Goal: Task Accomplishment & Management: Use online tool/utility

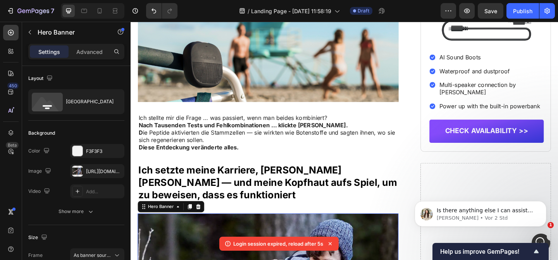
click at [475, 9] on div "Preview Save Publish" at bounding box center [498, 11] width 114 height 16
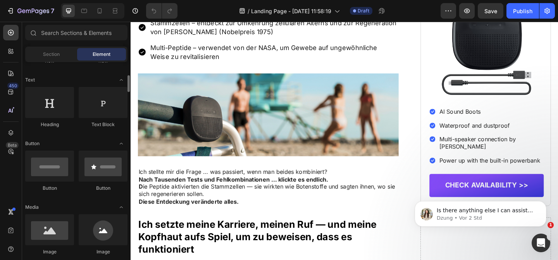
scroll to position [124, 0]
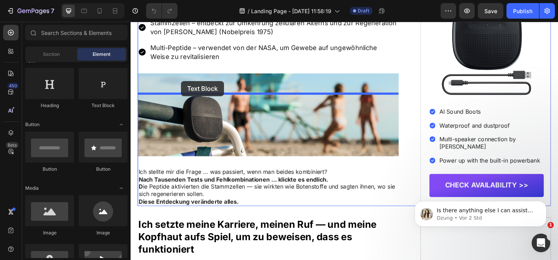
drag, startPoint x: 216, startPoint y: 109, endPoint x: 185, endPoint y: 85, distance: 38.6
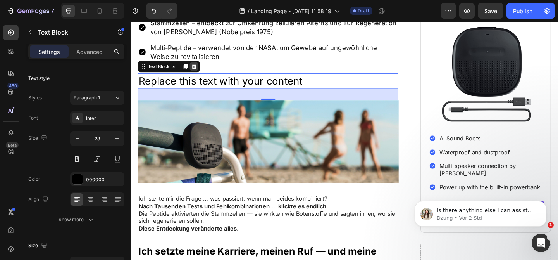
click at [199, 74] on icon at bounding box center [200, 70] width 6 height 6
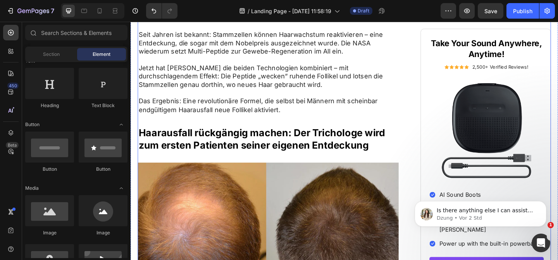
scroll to position [623, 0]
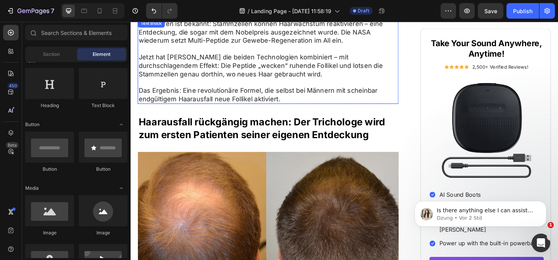
click at [211, 110] on p "Das Ergebnis: Eine revolutionäre Formel, die selbst bei Männern mit scheinbar e…" at bounding box center [280, 101] width 282 height 18
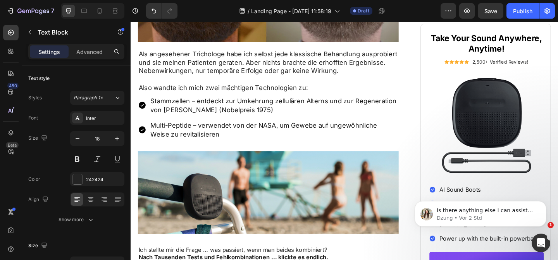
scroll to position [921, 0]
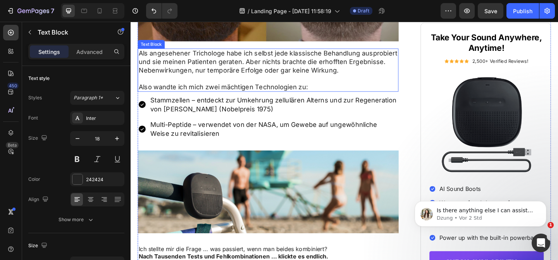
click at [203, 79] on p "Als angesehener Trichologe habe ich selbst jede klassische Behandlung ausprobie…" at bounding box center [280, 65] width 282 height 27
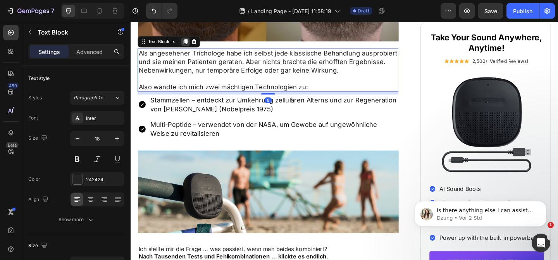
click at [189, 46] on icon at bounding box center [190, 43] width 4 height 5
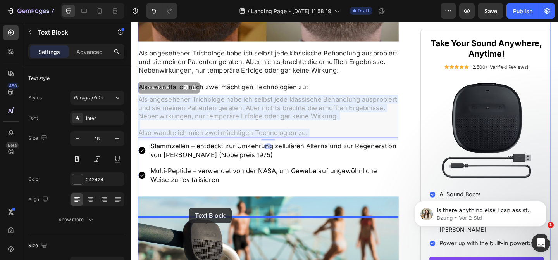
drag, startPoint x: 194, startPoint y: 145, endPoint x: 194, endPoint y: 224, distance: 79.1
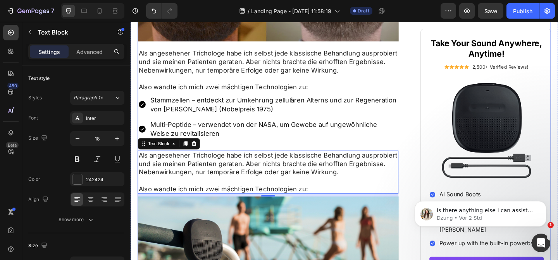
click at [248, 148] on p "Multi-Peptide – verwendet von der NASA, um Gewebe auf ungewöhnliche Weise zu re…" at bounding box center [286, 138] width 269 height 19
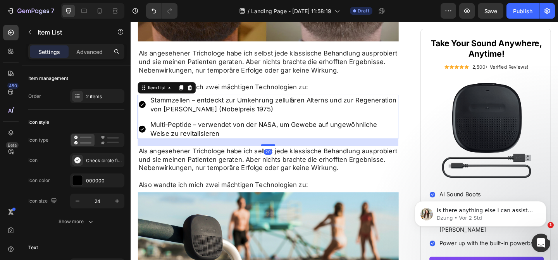
drag, startPoint x: 278, startPoint y: 182, endPoint x: 278, endPoint y: 178, distance: 4.7
click at [278, 157] on div at bounding box center [281, 156] width 16 height 2
type input "100%"
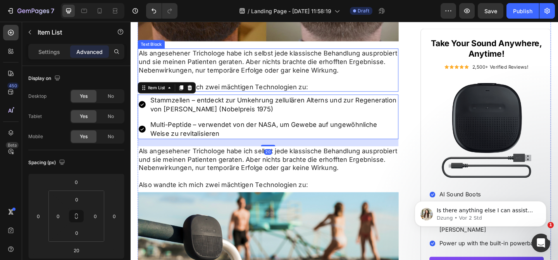
click at [261, 79] on p "Als angesehener Trichologe habe ich selbst jede klassische Behandlung ausprobie…" at bounding box center [280, 65] width 282 height 27
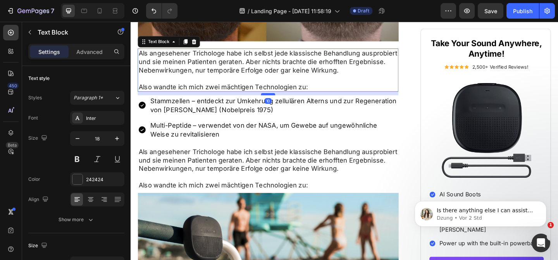
click at [278, 102] on div at bounding box center [281, 100] width 16 height 2
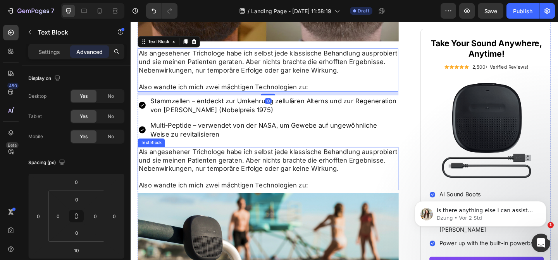
click at [286, 186] on p "Als angesehener Trichologe habe ich selbst jede klassische Behandlung ausprobie…" at bounding box center [280, 172] width 282 height 27
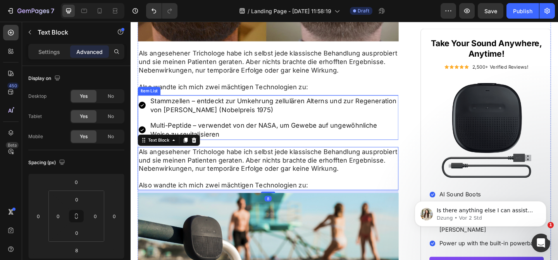
click at [260, 149] on p "Multi-Peptide – verwendet von der NASA, um Gewebe auf ungewöhnliche Weise zu re…" at bounding box center [286, 139] width 269 height 19
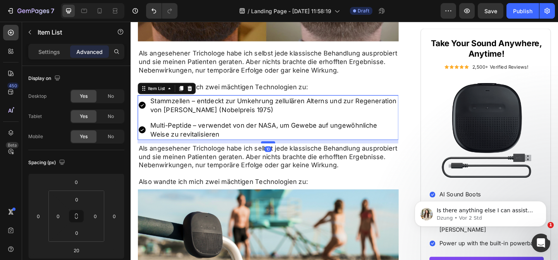
click at [282, 154] on div at bounding box center [281, 153] width 16 height 2
type input "10"
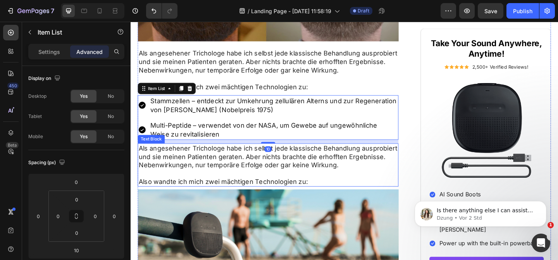
click at [264, 182] on p "Als angesehener Trichologe habe ich selbst jede klassische Behandlung ausprobie…" at bounding box center [280, 168] width 282 height 27
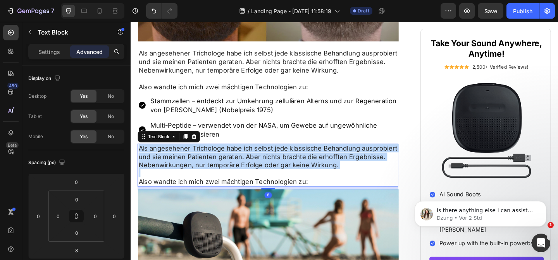
click at [264, 182] on p "Als angesehener Trichologe habe ich selbst jede klassische Behandlung ausprobie…" at bounding box center [280, 168] width 282 height 27
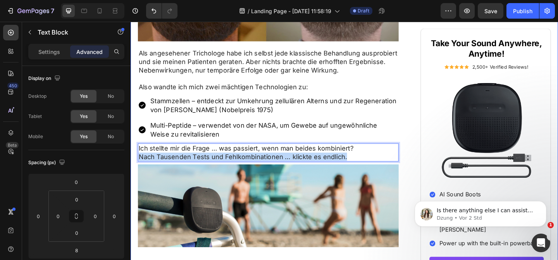
drag, startPoint x: 367, startPoint y: 192, endPoint x: 131, endPoint y: 190, distance: 236.6
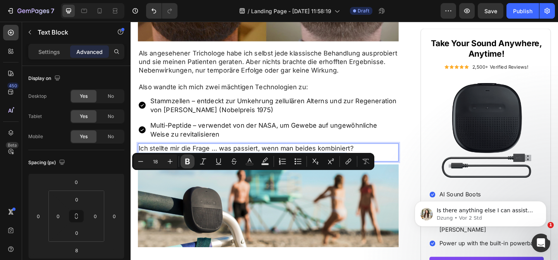
click at [189, 166] on button "Bold" at bounding box center [188, 161] width 14 height 14
click at [380, 173] on p "Nach Tausenden Tests und Fehlkombinationen … klickte es endlich." at bounding box center [280, 168] width 282 height 9
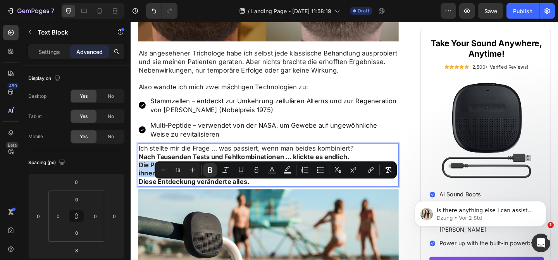
drag, startPoint x: 141, startPoint y: 199, endPoint x: 285, endPoint y: 210, distance: 144.7
click at [212, 168] on icon "Editor contextual toolbar" at bounding box center [210, 170] width 8 height 8
click at [294, 191] on p "Die Peptide aktivierten die Stammzellen — sie wirkten wie Botenstoffe und sagte…" at bounding box center [280, 182] width 282 height 18
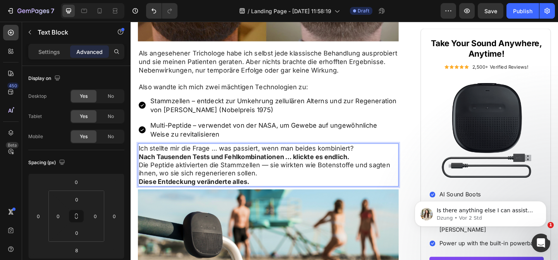
click at [289, 191] on p "Die Peptide aktivierten die Stammzellen — sie wirkten wie Botenstoffe und sagte…" at bounding box center [280, 182] width 282 height 18
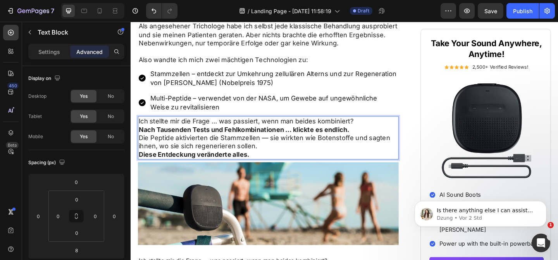
click at [271, 162] on p "Die Peptide aktivierten die Stammzellen — sie wirkten wie Botenstoffe und sagte…" at bounding box center [280, 152] width 282 height 18
click at [310, 162] on p "Die Peptide aktivierten die Stammzellen — sie wirkten wie Botenstoffe und sagte…" at bounding box center [280, 152] width 282 height 18
click at [319, 68] on div "Als angesehener Trichologe habe ich selbst jede klassische Behandlung ausprobie…" at bounding box center [280, 44] width 284 height 47
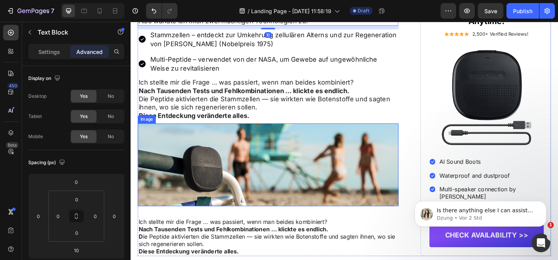
scroll to position [1005, 0]
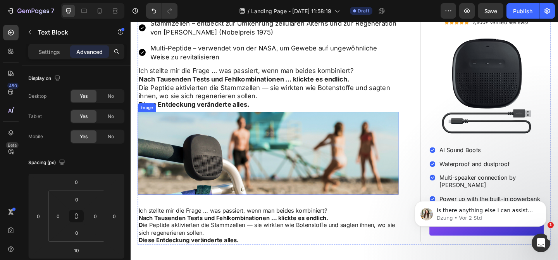
click at [302, 195] on img at bounding box center [280, 165] width 284 height 90
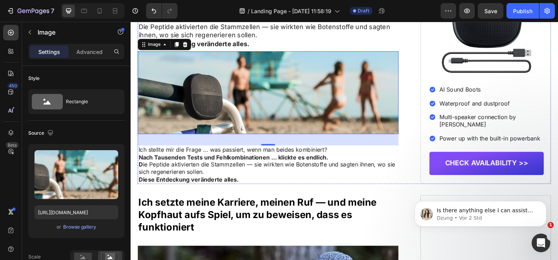
scroll to position [1071, 0]
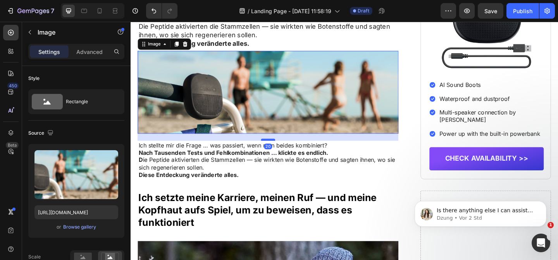
drag, startPoint x: 281, startPoint y: 176, endPoint x: 281, endPoint y: 172, distance: 4.7
click at [281, 151] on div at bounding box center [281, 150] width 16 height 2
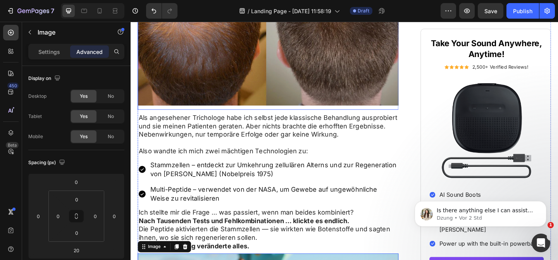
click at [242, 97] on img at bounding box center [280, 23] width 284 height 187
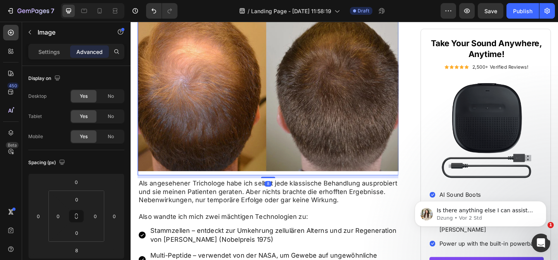
scroll to position [776, 0]
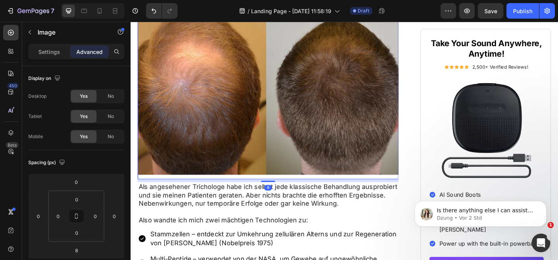
click at [180, 16] on icon at bounding box center [181, 13] width 6 height 6
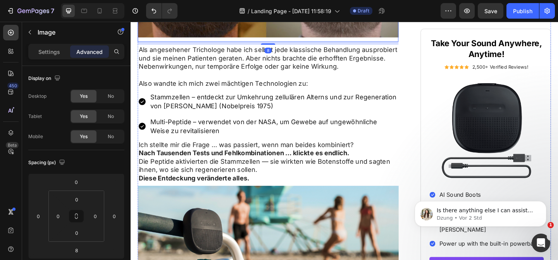
scroll to position [1116, 0]
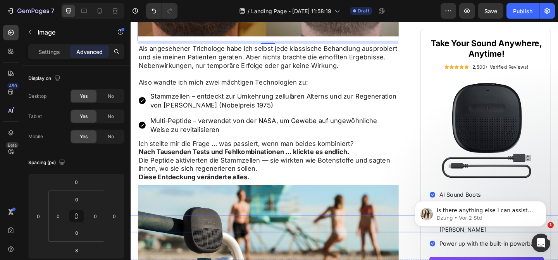
drag, startPoint x: 368, startPoint y: 30, endPoint x: 255, endPoint y: 234, distance: 233.5
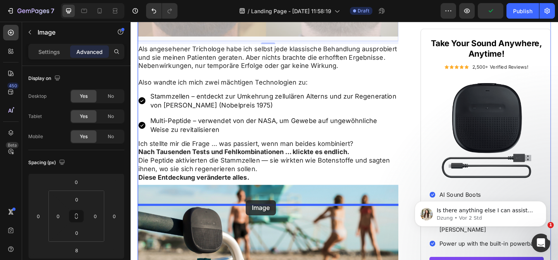
drag, startPoint x: 247, startPoint y: 41, endPoint x: 256, endPoint y: 216, distance: 174.4
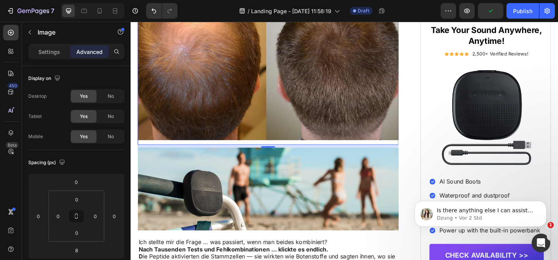
scroll to position [1190, 0]
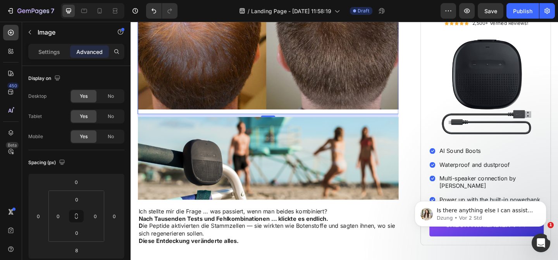
click at [261, 209] on img at bounding box center [280, 170] width 284 height 90
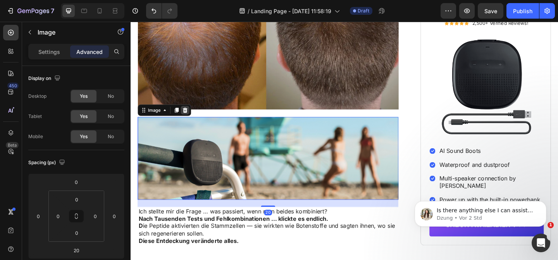
click at [192, 121] on icon at bounding box center [190, 118] width 6 height 6
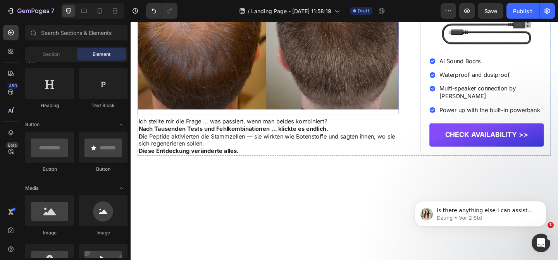
click at [266, 122] on img at bounding box center [280, 28] width 284 height 187
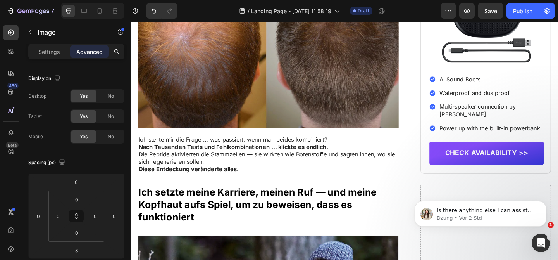
scroll to position [1200, 0]
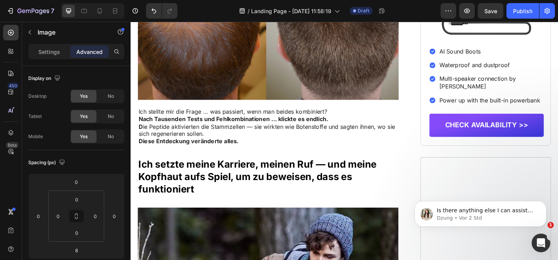
click at [263, 100] on img at bounding box center [280, 17] width 284 height 187
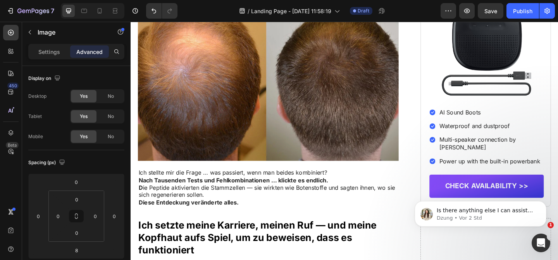
scroll to position [1100, 0]
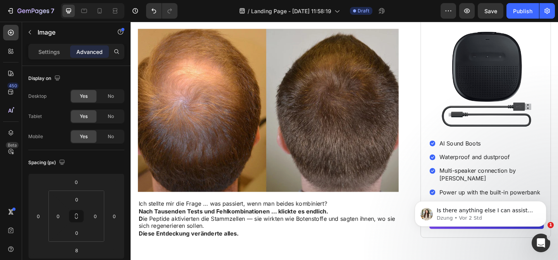
click at [277, 127] on img at bounding box center [280, 117] width 284 height 187
click at [535, 212] on p "Is there anything else I can assist you today? 🙆" at bounding box center [487, 211] width 100 height 8
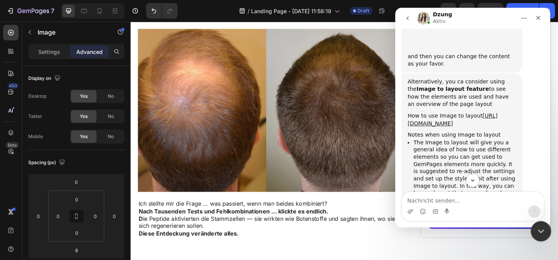
scroll to position [2061, 0]
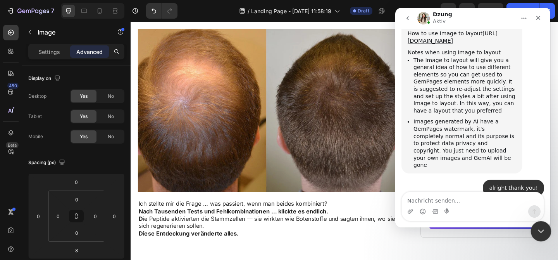
click at [543, 228] on icon "Intercom-Nachrichtendienst schließen" at bounding box center [540, 229] width 9 height 9
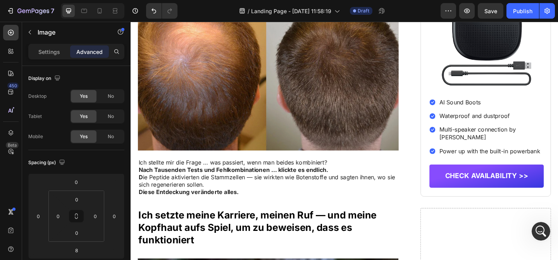
scroll to position [1148, 0]
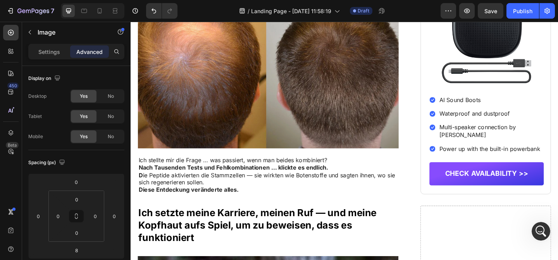
click at [279, 144] on img at bounding box center [280, 70] width 284 height 187
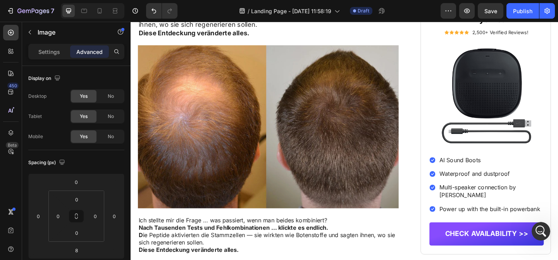
scroll to position [1081, 0]
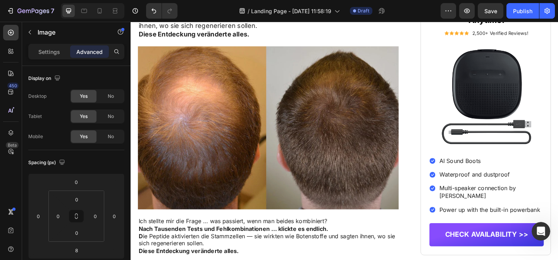
click at [325, 97] on img at bounding box center [280, 136] width 284 height 187
click at [258, 117] on img at bounding box center [280, 136] width 284 height 187
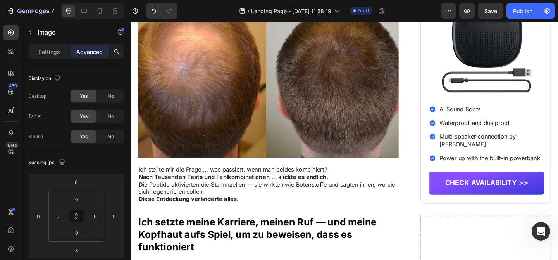
click at [281, 156] on img at bounding box center [280, 80] width 284 height 187
click at [381, 128] on img at bounding box center [280, 80] width 284 height 187
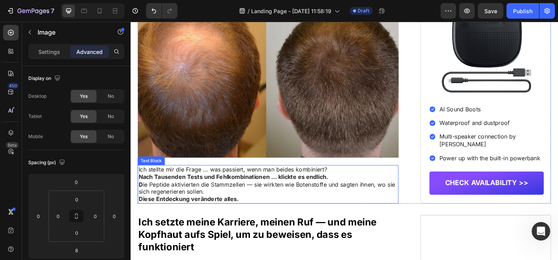
click at [318, 194] on strong "Nach Tausenden Tests und Fehlkombinationen … klickte es endlich." at bounding box center [242, 191] width 206 height 8
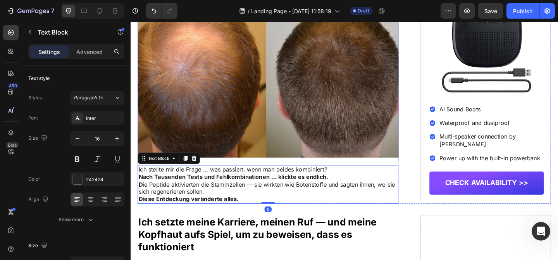
click at [321, 173] on img at bounding box center [280, 80] width 284 height 187
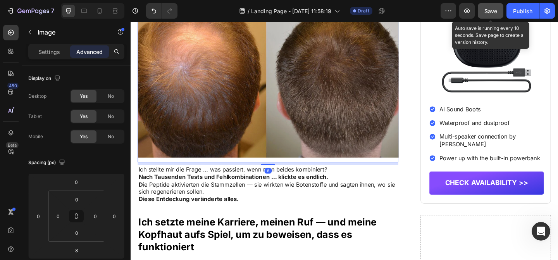
click at [483, 14] on button "Save" at bounding box center [491, 11] width 26 height 16
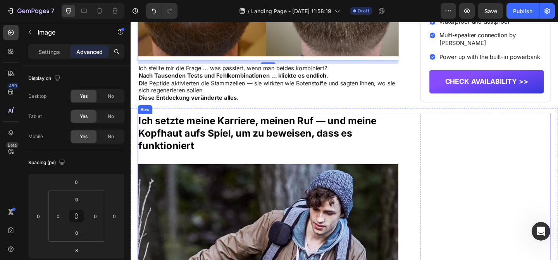
scroll to position [1263, 0]
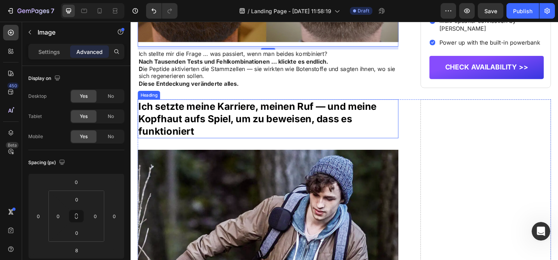
click at [211, 149] on h2 "Ich setzte meine Karriere, meinen Ruf — und meine Kopfhaut aufs Spiel, um zu be…" at bounding box center [280, 127] width 284 height 42
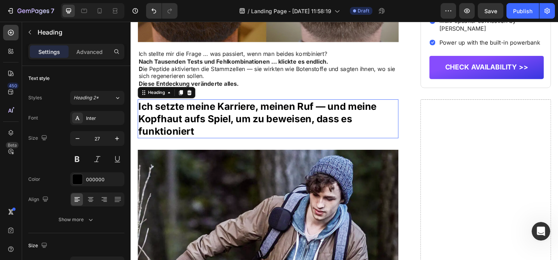
click at [211, 149] on h2 "Ich setzte meine Karriere, meinen Ruf — und meine Kopfhaut aufs Spiel, um zu be…" at bounding box center [280, 127] width 284 height 42
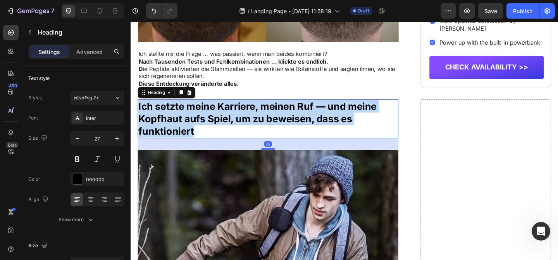
click at [211, 148] on p "Ich setzte meine Karriere, meinen Ruf — und meine Kopfhaut aufs Spiel, um zu be…" at bounding box center [280, 127] width 282 height 41
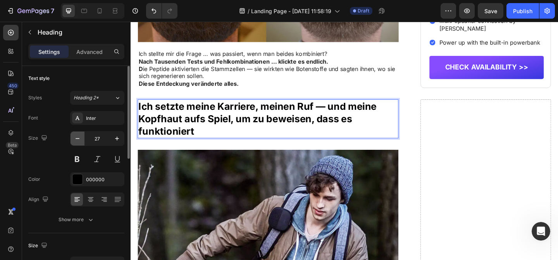
click at [75, 136] on icon "button" at bounding box center [78, 139] width 8 height 8
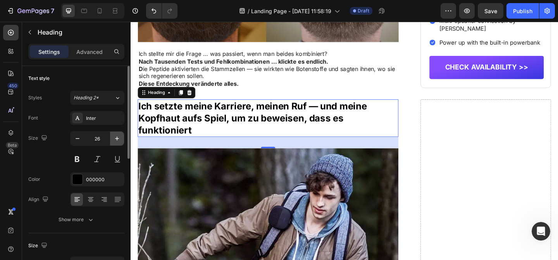
click at [119, 137] on icon "button" at bounding box center [117, 139] width 8 height 8
type input "27"
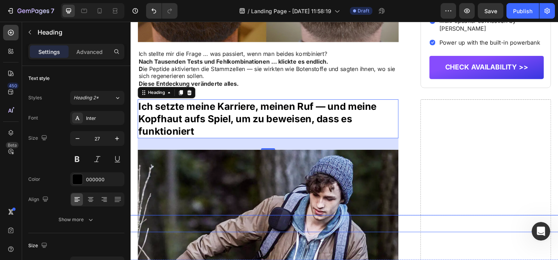
scroll to position [1311, 0]
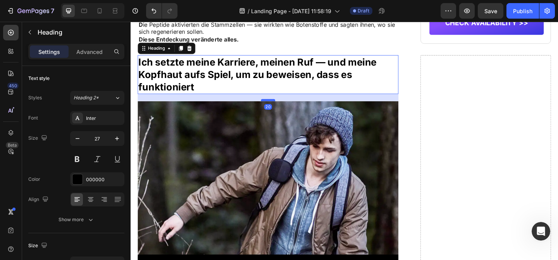
drag, startPoint x: 280, startPoint y: 134, endPoint x: 280, endPoint y: 130, distance: 4.7
click at [280, 108] on div at bounding box center [281, 107] width 16 height 2
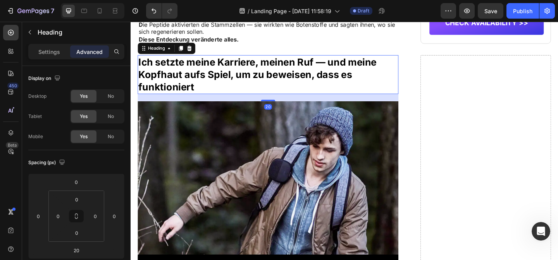
click at [314, 149] on div "Background Image" at bounding box center [280, 201] width 284 height 187
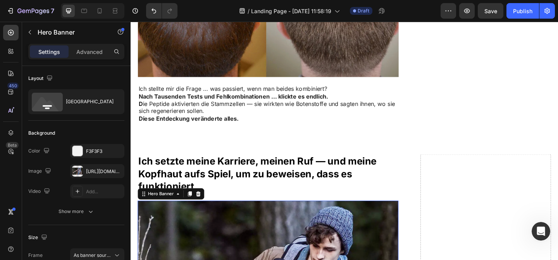
scroll to position [1226, 0]
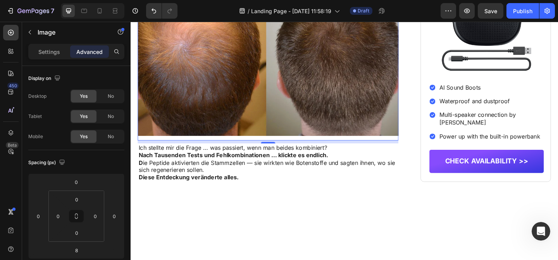
scroll to position [1028, 0]
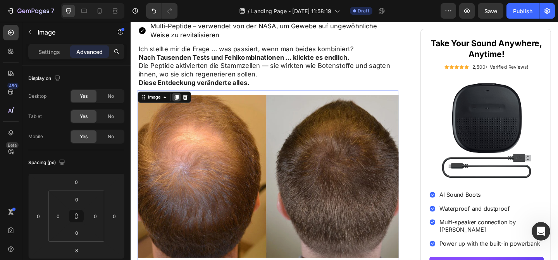
click at [180, 107] on icon at bounding box center [181, 103] width 4 height 5
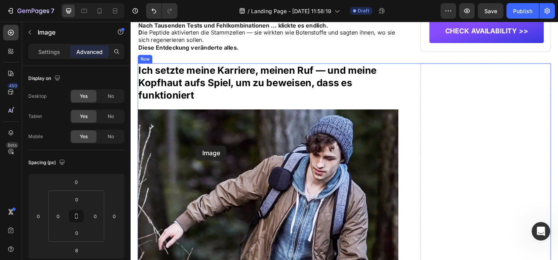
scroll to position [1503, 0]
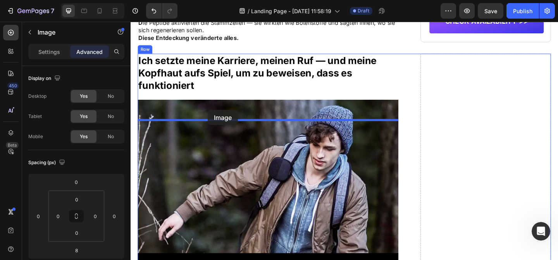
drag, startPoint x: 237, startPoint y: 81, endPoint x: 214, endPoint y: 118, distance: 43.4
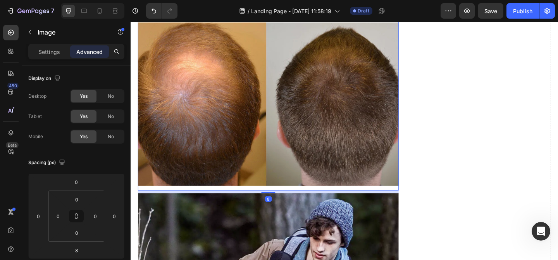
scroll to position [1451, 0]
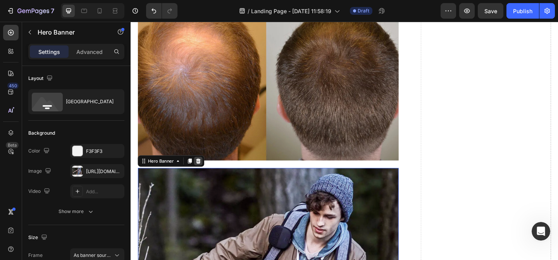
click at [205, 173] on icon at bounding box center [204, 172] width 5 height 5
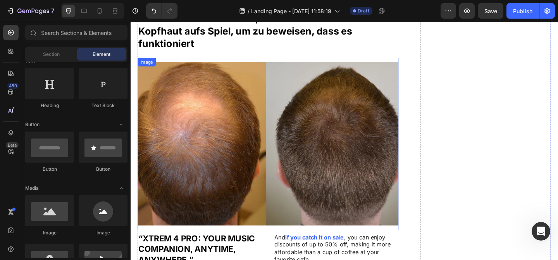
scroll to position [1328, 0]
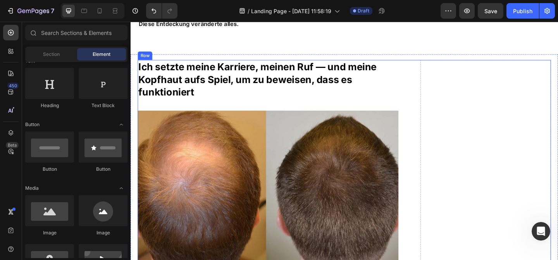
click at [237, 102] on h2 "Ich setzte meine Karriere, meinen Ruf — und meine Kopfhaut aufs Spiel, um zu be…" at bounding box center [280, 84] width 284 height 42
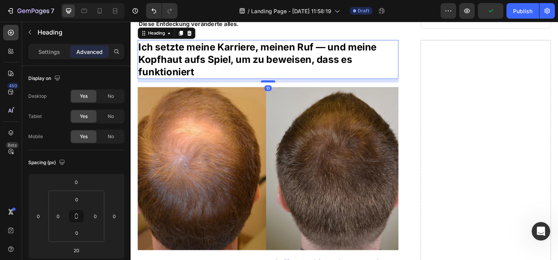
drag, startPoint x: 284, startPoint y: 113, endPoint x: 283, endPoint y: 109, distance: 4.0
click at [283, 88] on div at bounding box center [281, 86] width 16 height 2
type input "10"
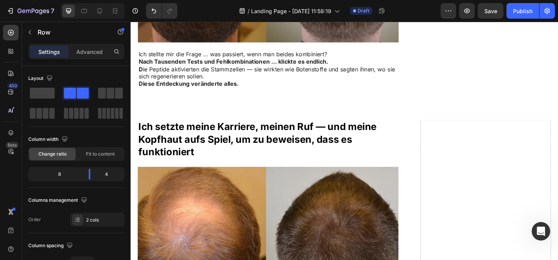
scroll to position [1262, 0]
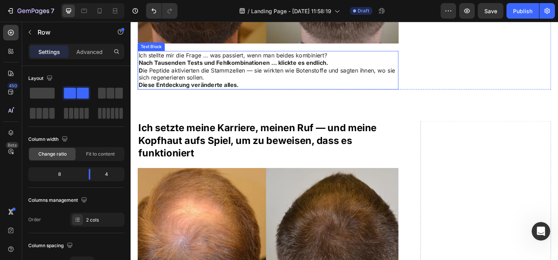
click at [223, 87] on p "D ie Peptide aktivierten die Stammzellen — sie wirkten wie Botenstoffe und sagt…" at bounding box center [280, 79] width 282 height 16
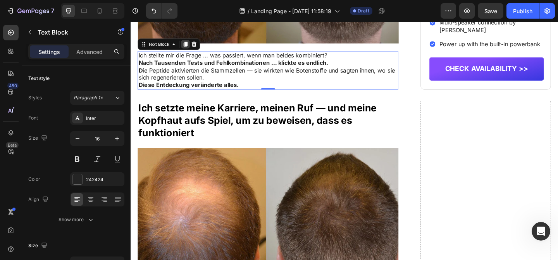
click at [189, 49] on icon at bounding box center [190, 46] width 6 height 6
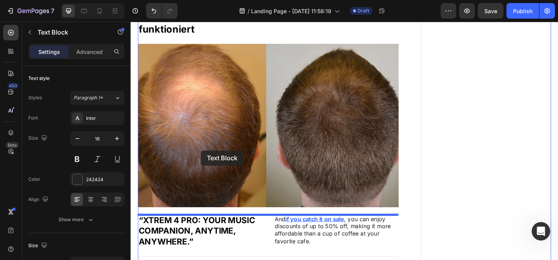
scroll to position [1449, 0]
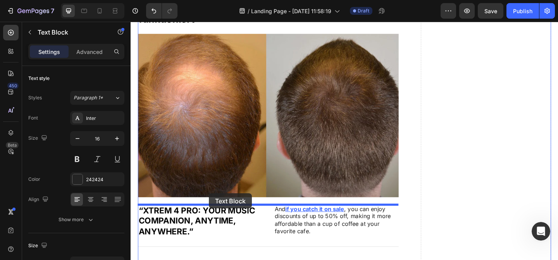
drag, startPoint x: 202, startPoint y: 125, endPoint x: 216, endPoint y: 208, distance: 84.2
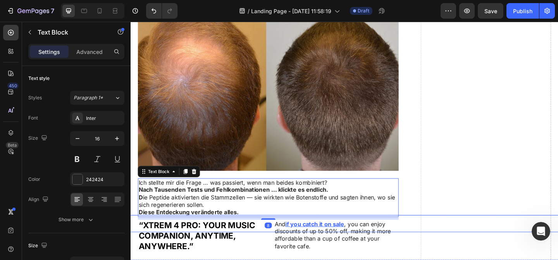
scroll to position [1478, 0]
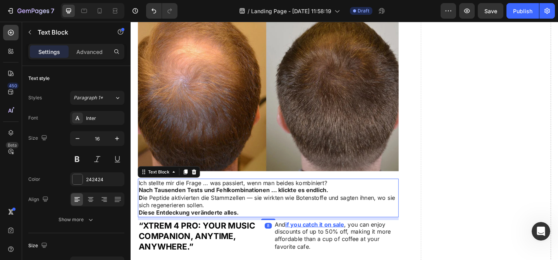
click at [247, 228] on p "Diese Entdeckung veränderte alles." at bounding box center [280, 229] width 282 height 8
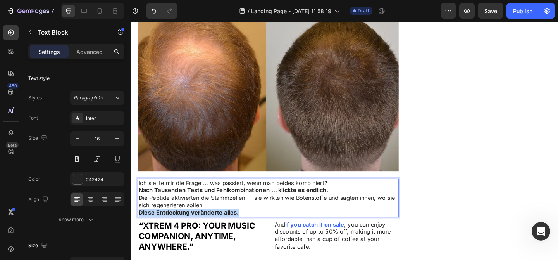
click at [247, 228] on p "Diese Entdeckung veränderte alles." at bounding box center [280, 229] width 282 height 8
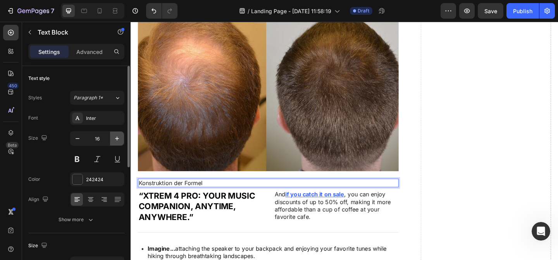
click at [117, 140] on icon "button" at bounding box center [117, 139] width 4 height 4
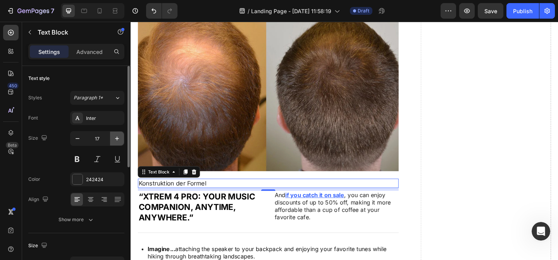
click at [117, 139] on icon "button" at bounding box center [117, 139] width 4 height 4
type input "18"
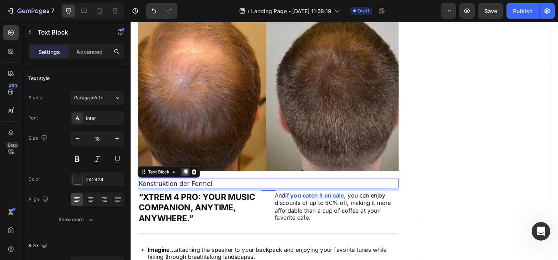
click at [190, 184] on icon at bounding box center [190, 184] width 4 height 5
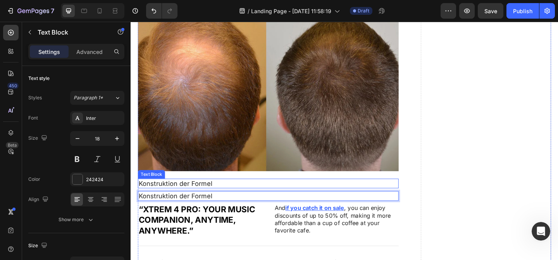
click at [224, 200] on p "Konstruktion der Formel" at bounding box center [280, 197] width 282 height 9
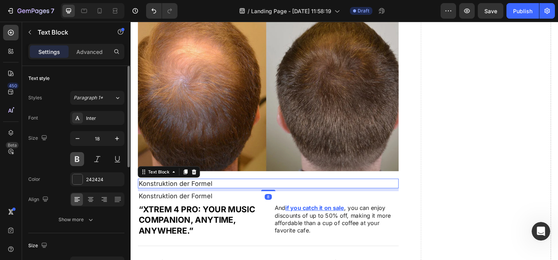
click at [78, 156] on button at bounding box center [77, 159] width 14 height 14
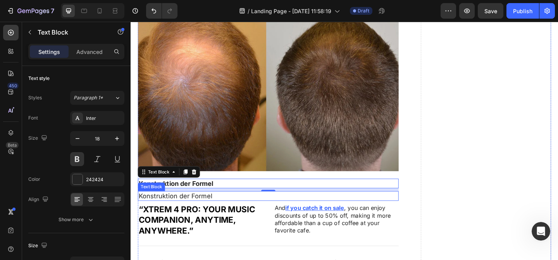
click at [230, 211] on p "Konstruktion der Formel" at bounding box center [280, 211] width 282 height 9
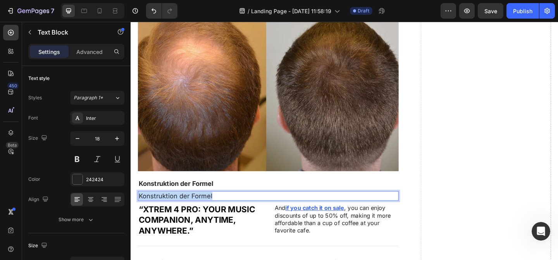
click at [230, 211] on p "Konstruktion der Formel" at bounding box center [280, 211] width 282 height 9
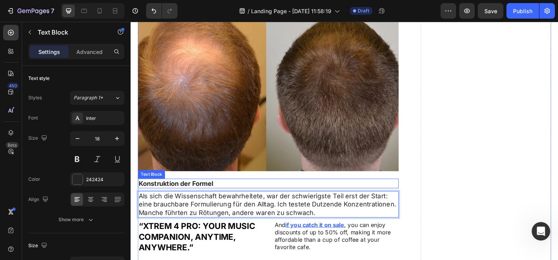
click at [279, 196] on p "Konstruktion der Formel" at bounding box center [280, 197] width 282 height 9
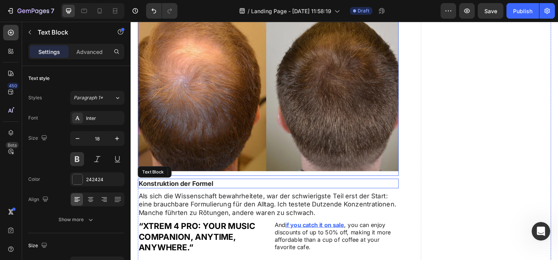
click at [292, 164] on img at bounding box center [280, 95] width 284 height 187
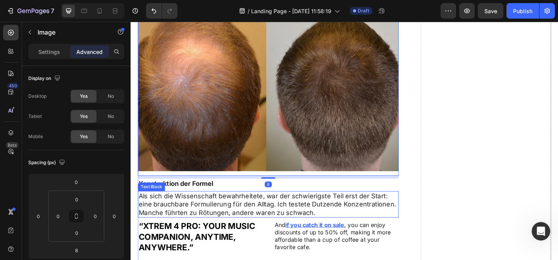
click at [244, 211] on p "Als sich die Wissenschaft bewahrheitete, war der schwierigste Teil erst der Sta…" at bounding box center [280, 220] width 282 height 27
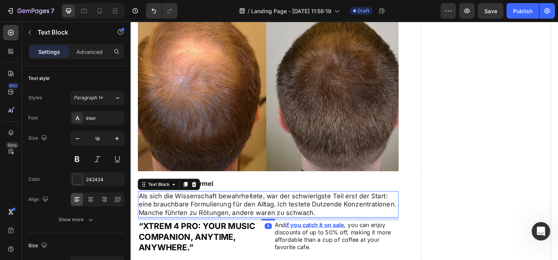
drag, startPoint x: 190, startPoint y: 198, endPoint x: 225, endPoint y: 229, distance: 46.7
click at [190, 198] on icon at bounding box center [190, 198] width 4 height 5
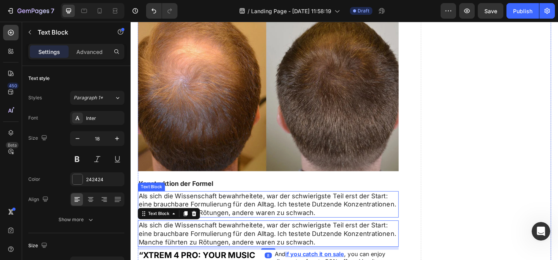
scroll to position [1488, 0]
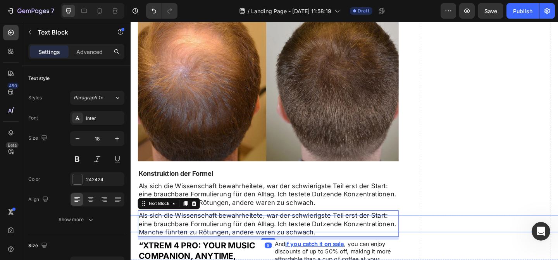
click at [232, 249] on div "Button" at bounding box center [358, 241] width 549 height 19
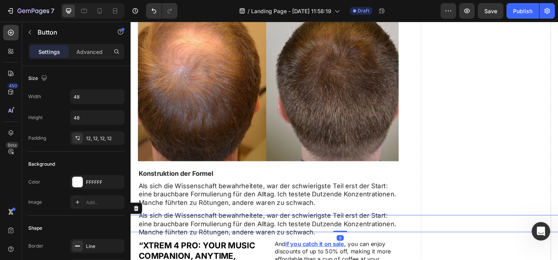
click at [239, 239] on div "Button 0" at bounding box center [358, 241] width 549 height 19
click at [415, 212] on p "Als sich die Wissenschaft bewahrheitete, war der schwierigste Teil erst der Sta…" at bounding box center [280, 209] width 282 height 27
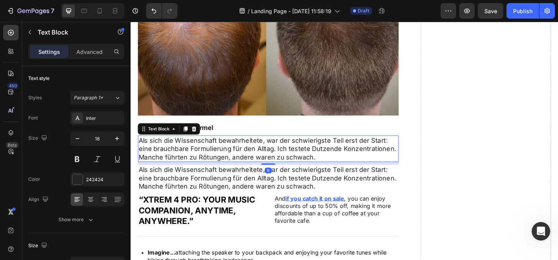
scroll to position [1547, 0]
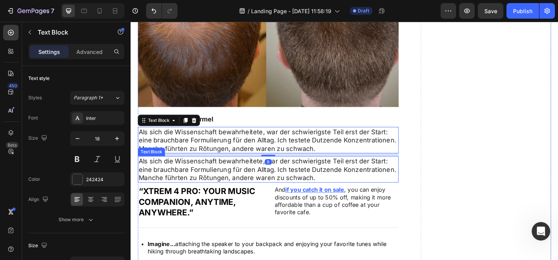
click at [365, 176] on p "Als sich die Wissenschaft bewahrheitete, war der schwierigste Teil erst der Sta…" at bounding box center [280, 182] width 282 height 27
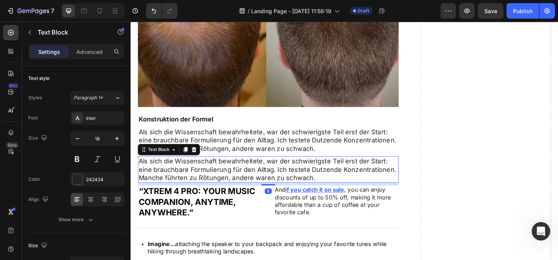
click at [365, 176] on p "Als sich die Wissenschaft bewahrheitete, war der schwierigste Teil erst der Sta…" at bounding box center [280, 182] width 282 height 27
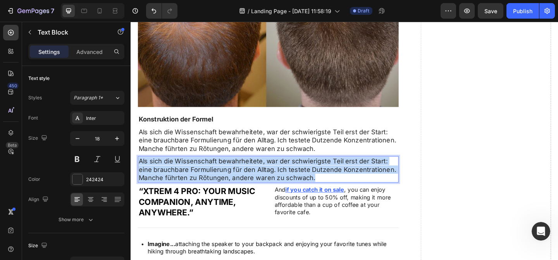
click at [365, 176] on p "Als sich die Wissenschaft bewahrheitete, war der schwierigste Teil erst der Sta…" at bounding box center [280, 182] width 282 height 27
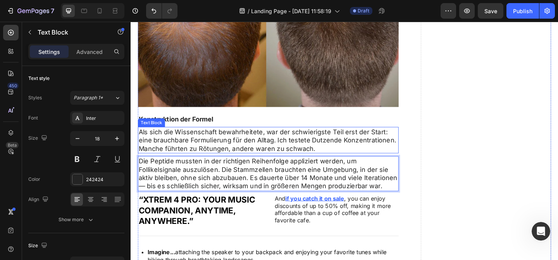
click at [248, 146] on p "Als sich die Wissenschaft bewahrheitete, war der schwierigste Teil erst der Sta…" at bounding box center [280, 150] width 282 height 27
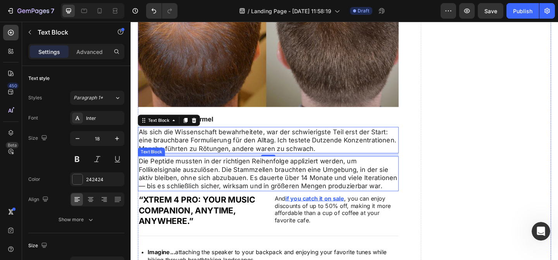
click at [295, 183] on p "Die Peptide mussten in der richtigen Reihenfolge appliziert werden, um Follikel…" at bounding box center [280, 187] width 282 height 36
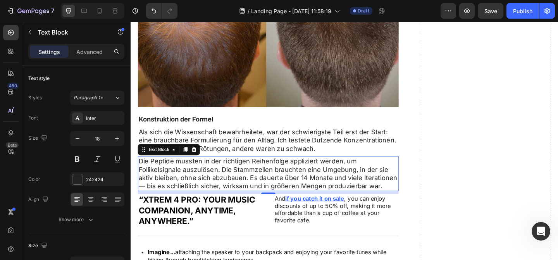
scroll to position [1565, 0]
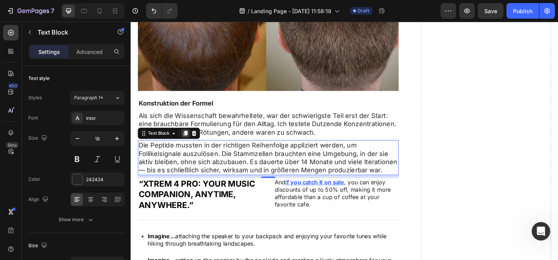
click at [192, 142] on icon at bounding box center [190, 142] width 4 height 5
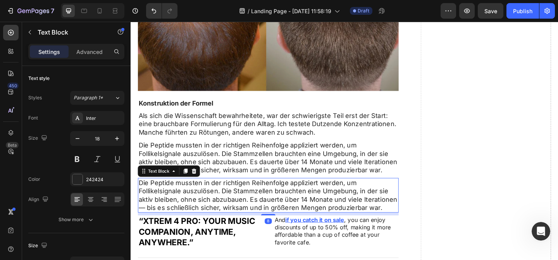
click at [202, 206] on p "Die Peptide mussten in der richtigen Reihenfolge appliziert werden, um Follikel…" at bounding box center [280, 210] width 282 height 36
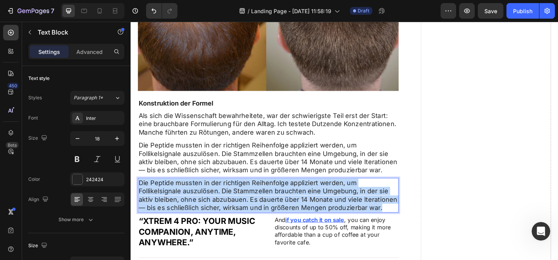
click at [202, 206] on p "Die Peptide mussten in der richtigen Reihenfolge appliziert werden, um Follikel…" at bounding box center [280, 210] width 282 height 36
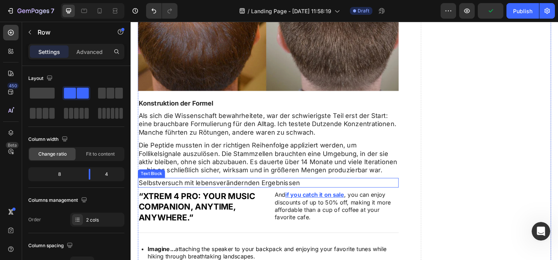
click at [214, 197] on p "Selbstversuch mit lebensverändernden Ergebnissen" at bounding box center [280, 196] width 282 height 9
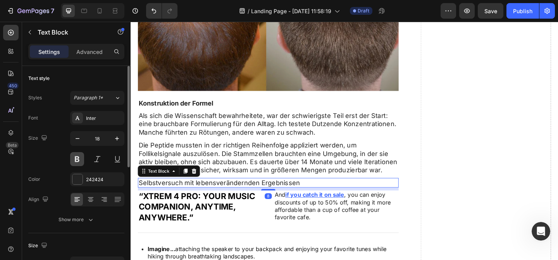
click at [80, 160] on button at bounding box center [77, 159] width 14 height 14
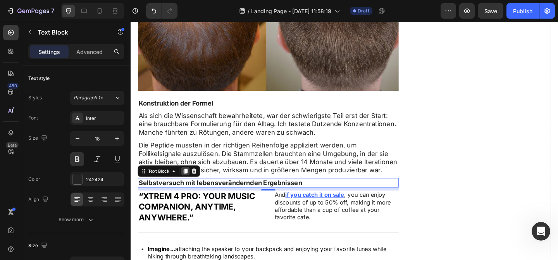
click at [191, 181] on icon at bounding box center [190, 183] width 4 height 5
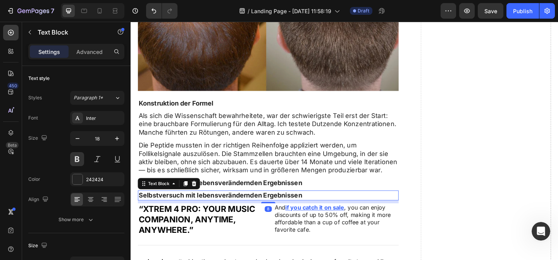
click at [216, 211] on p "Selbstversuch mit lebensverändernden Ergebnissen" at bounding box center [280, 210] width 282 height 9
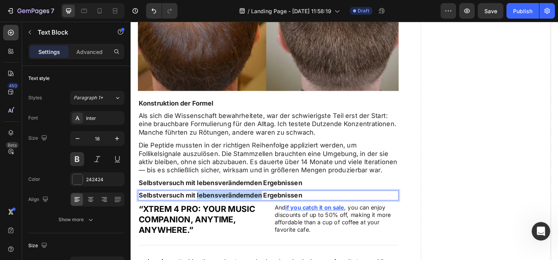
click at [216, 210] on p "Selbstversuch mit lebensverändernden Ergebnissen" at bounding box center [280, 210] width 282 height 9
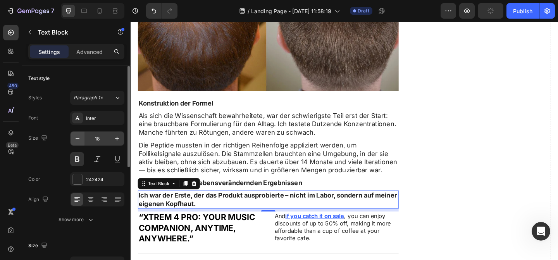
click at [84, 138] on button "button" at bounding box center [78, 138] width 14 height 14
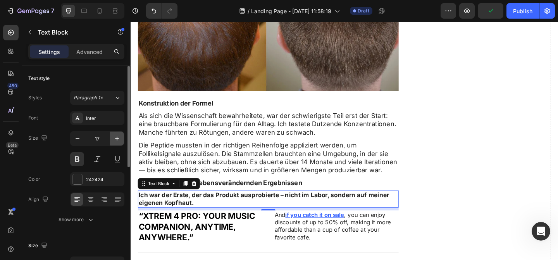
click at [120, 136] on icon "button" at bounding box center [117, 139] width 8 height 8
type input "18"
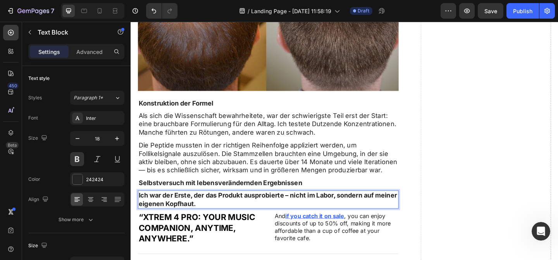
click at [189, 218] on p "Ich war der Erste, der das Produkt ausprobierte – nicht im Labor, sondern auf m…" at bounding box center [280, 215] width 282 height 18
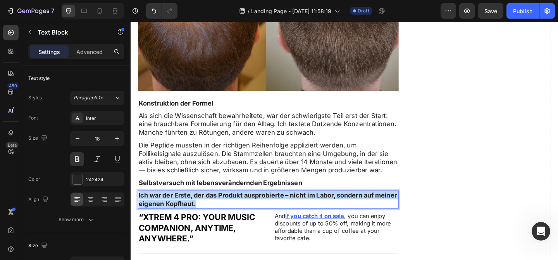
click at [189, 218] on p "Ich war der Erste, der das Produkt ausprobierte – nicht im Labor, sondern auf m…" at bounding box center [280, 215] width 282 height 18
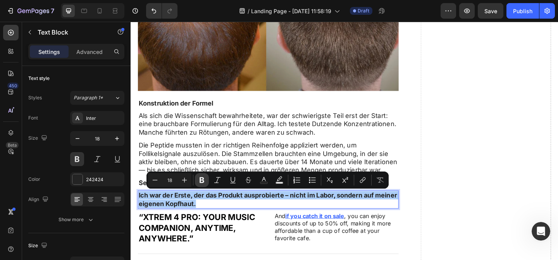
click at [201, 179] on icon "Editor contextual toolbar" at bounding box center [202, 180] width 5 height 6
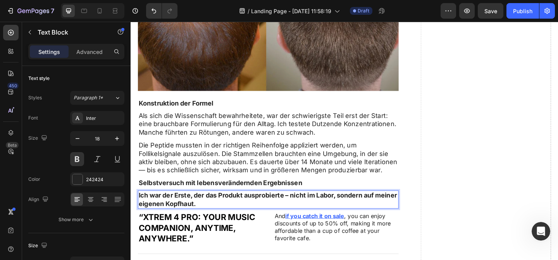
click at [206, 209] on strong "Ich war der Erste, der das Produkt ausprobierte – nicht im Labor, sondern auf m…" at bounding box center [279, 214] width 281 height 17
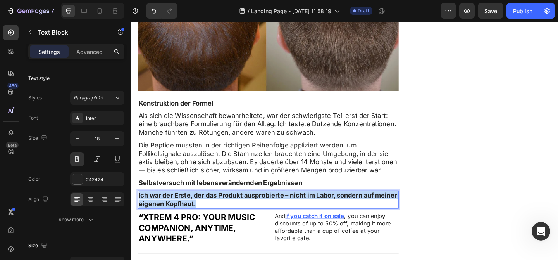
click at [232, 215] on p "Ich war der Erste, der das Produkt ausprobierte – nicht im Labor, sondern auf m…" at bounding box center [280, 215] width 282 height 18
click at [242, 234] on div "Button" at bounding box center [358, 241] width 549 height 19
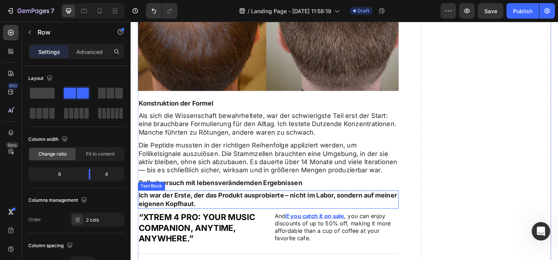
click at [240, 211] on strong "Ich war der Erste, der das Produkt ausprobierte – nicht im Labor, sondern auf m…" at bounding box center [279, 214] width 281 height 17
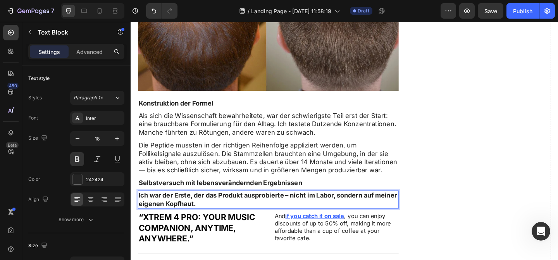
click at [240, 211] on strong "Ich war der Erste, der das Produkt ausprobierte – nicht im Labor, sondern auf m…" at bounding box center [279, 214] width 281 height 17
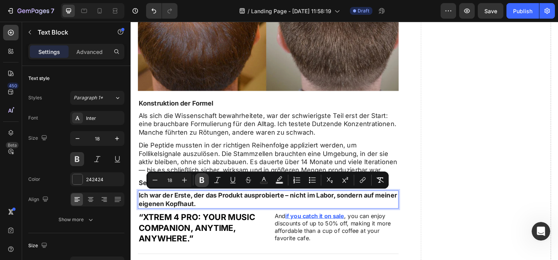
click at [203, 179] on icon "Editor contextual toolbar" at bounding box center [202, 180] width 5 height 6
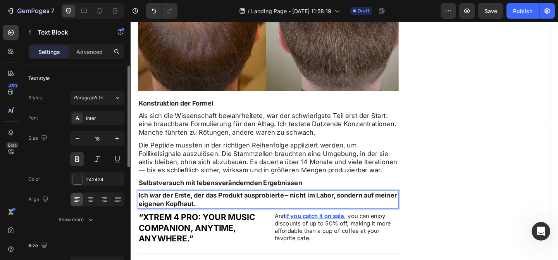
click at [88, 157] on div at bounding box center [97, 159] width 54 height 14
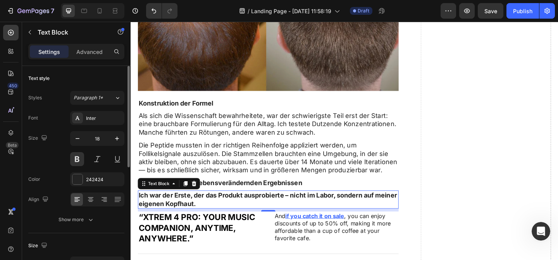
click at [85, 158] on div at bounding box center [97, 159] width 54 height 14
click at [81, 158] on button at bounding box center [77, 159] width 14 height 14
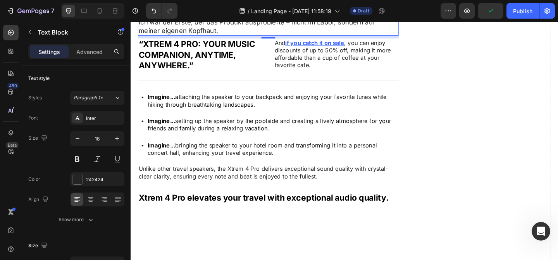
scroll to position [1770, 0]
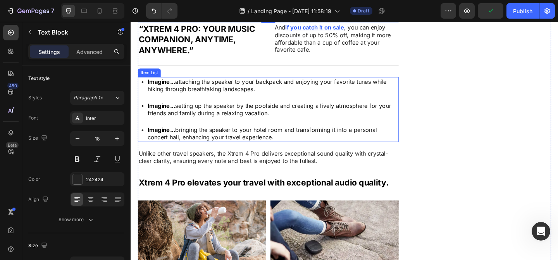
click at [144, 128] on div "Imagine... attaching the speaker to your backpack and enjoying your favorite tu…" at bounding box center [280, 117] width 284 height 71
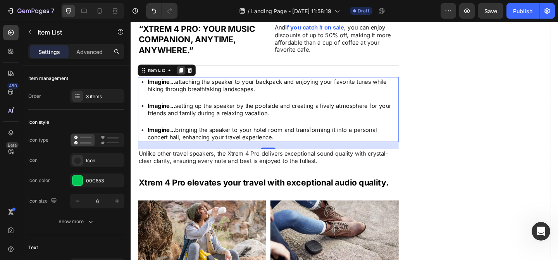
click at [185, 75] on icon at bounding box center [186, 74] width 4 height 5
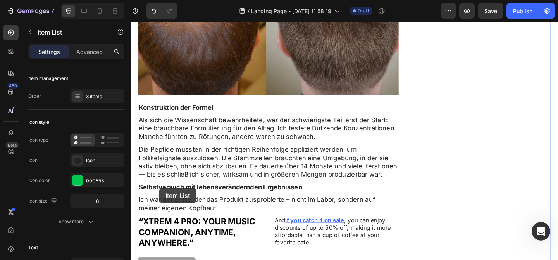
scroll to position [1569, 0]
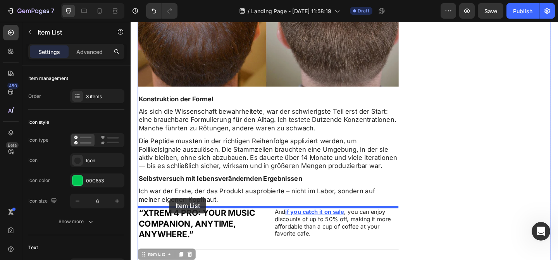
drag, startPoint x: 143, startPoint y: 93, endPoint x: 173, endPoint y: 214, distance: 124.3
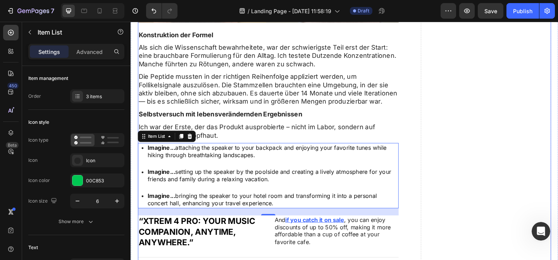
scroll to position [1658, 0]
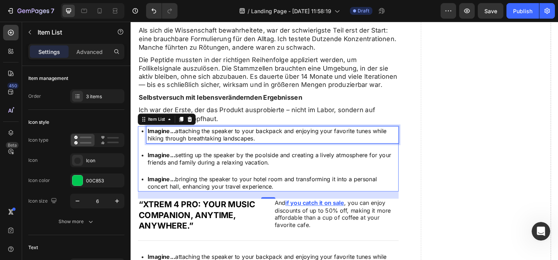
click at [212, 145] on p "Imagine... attaching the speaker to your backpack and enjoying your favorite tu…" at bounding box center [285, 145] width 272 height 16
click at [212, 144] on p "Imagine... attaching the speaker to your backpack and enjoying your favorite tu…" at bounding box center [285, 145] width 272 height 16
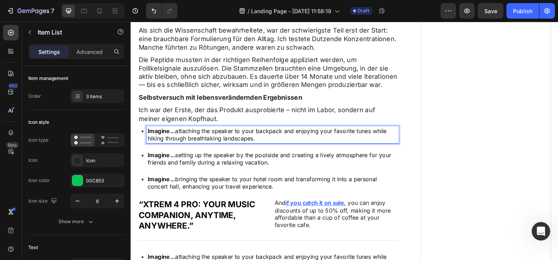
click at [212, 144] on p "Imagine... attaching the speaker to your backpack and enjoying your favorite tu…" at bounding box center [285, 145] width 272 height 16
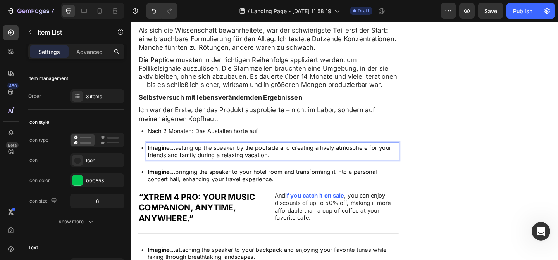
click at [210, 164] on p "Imagine... setting up the speaker by the poolside and creating a lively atmosph…" at bounding box center [285, 163] width 272 height 16
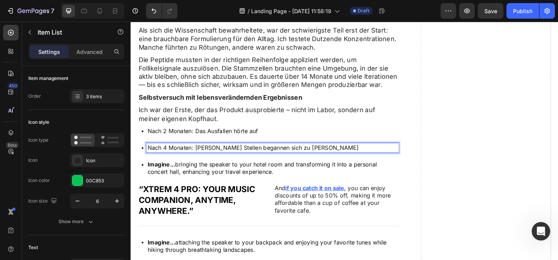
click at [216, 181] on p "Imagine... bringing the speaker to your hotel room and transforming it into a p…" at bounding box center [285, 181] width 272 height 16
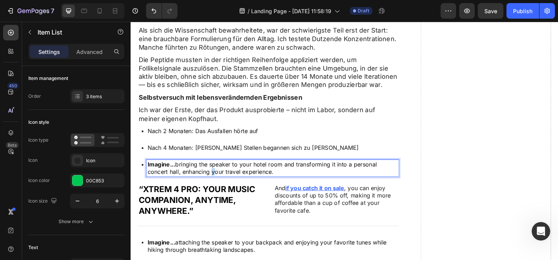
click at [216, 181] on p "Imagine... bringing the speaker to your hotel room and transforming it into a p…" at bounding box center [285, 181] width 272 height 16
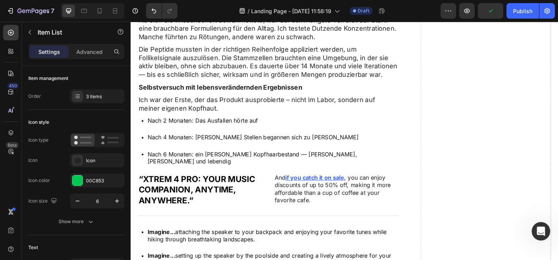
click at [390, 148] on div "Nach 2 Monaten: Das Ausfallen hörte auf Nach 4 Monaten: dünne Stellen begannen …" at bounding box center [280, 151] width 284 height 55
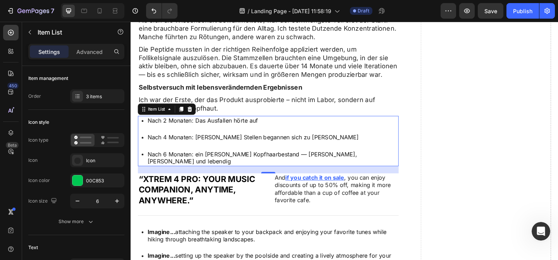
click at [406, 148] on div "Nach 2 Monaten: Das Ausfallen hörte auf Nach 4 Monaten: dünne Stellen begannen …" at bounding box center [280, 151] width 284 height 55
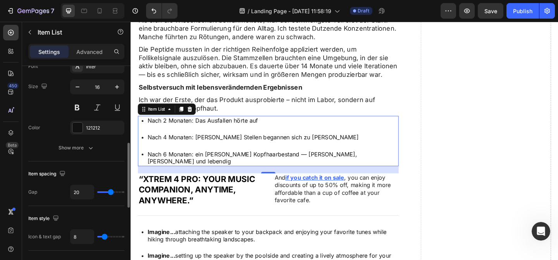
scroll to position [228, 0]
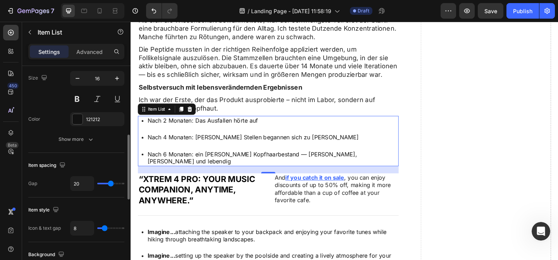
type input "17"
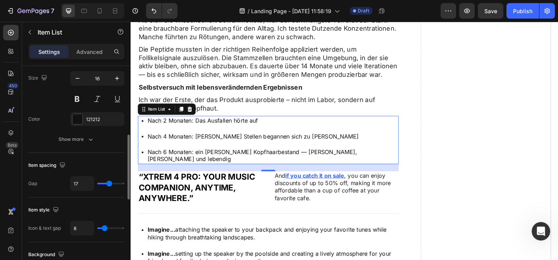
type input "16"
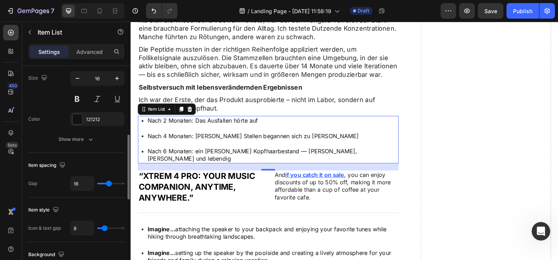
type input "15"
type input "14"
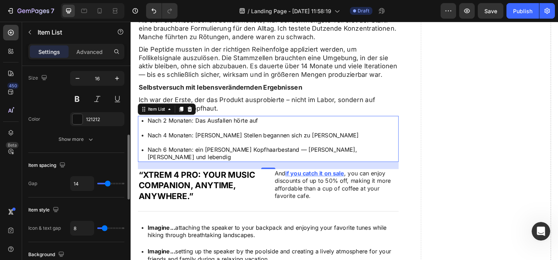
type input "13"
type input "11"
type input "10"
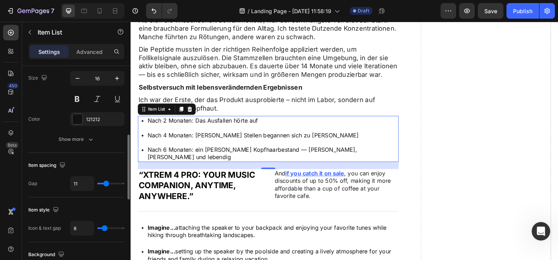
type input "10"
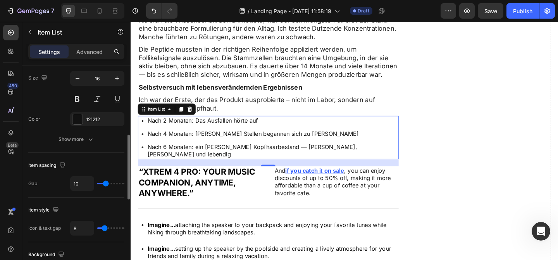
type input "7"
type input "3"
type input "2"
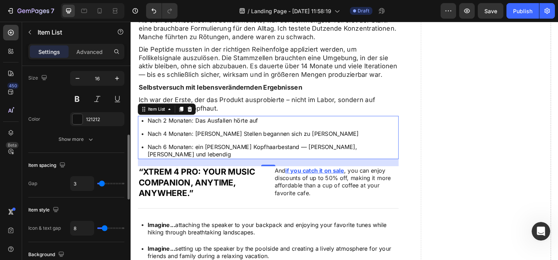
type input "2"
type input "0"
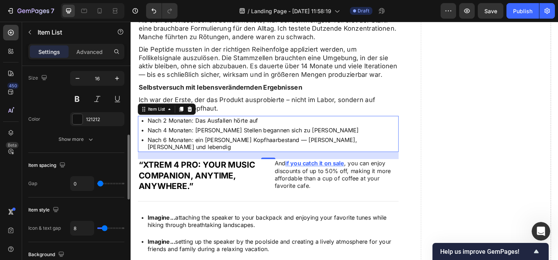
type input "1"
type input "2"
type input "3"
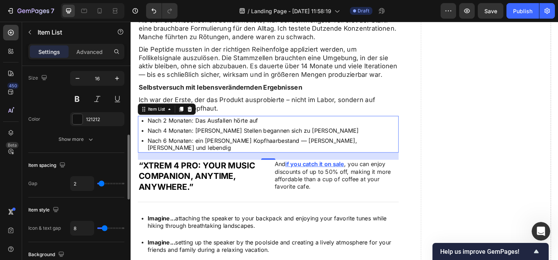
type input "3"
type input "4"
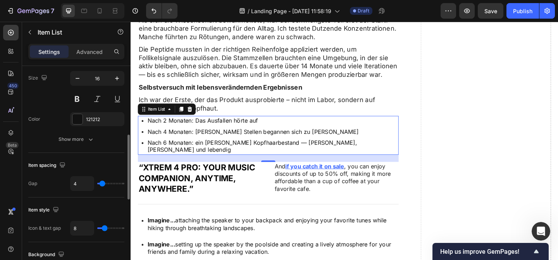
type input "5"
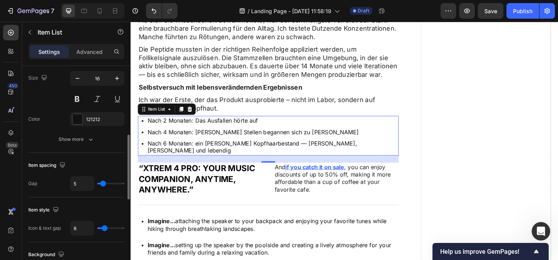
drag, startPoint x: 109, startPoint y: 184, endPoint x: 103, endPoint y: 184, distance: 5.8
type input "5"
click at [103, 184] on input "range" at bounding box center [110, 184] width 27 height 2
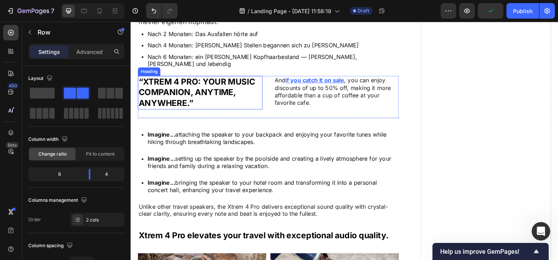
scroll to position [1720, 0]
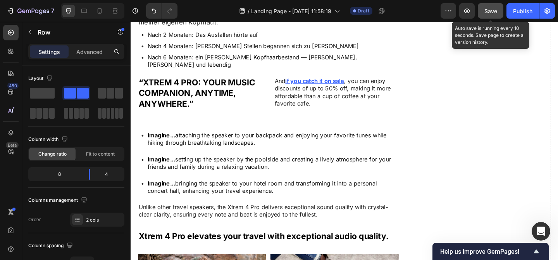
click at [491, 11] on span "Save" at bounding box center [491, 11] width 13 height 7
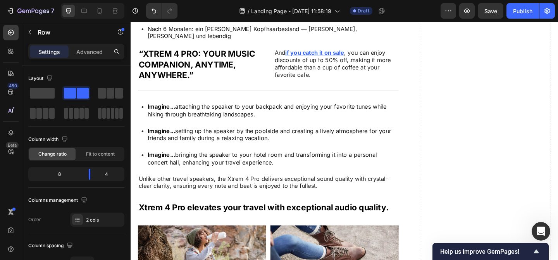
scroll to position [1752, 0]
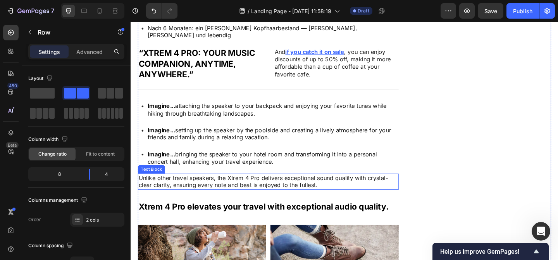
click at [239, 188] on p "Unlike other travel speakers, the Xtrem 4 Pro delivers exceptional sound qualit…" at bounding box center [280, 196] width 282 height 16
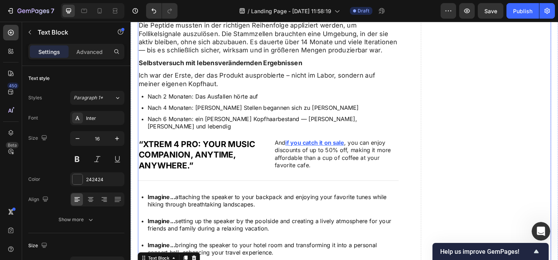
scroll to position [1647, 0]
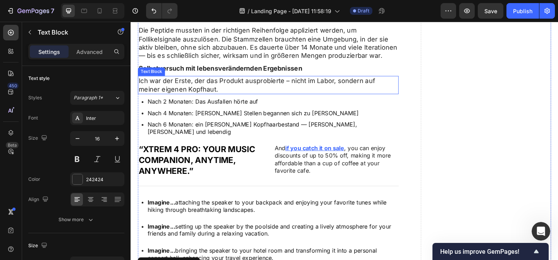
click at [219, 82] on p "Ich war der Erste, der das Produkt ausprobierte – nicht im Labor, sondern auf m…" at bounding box center [280, 90] width 282 height 18
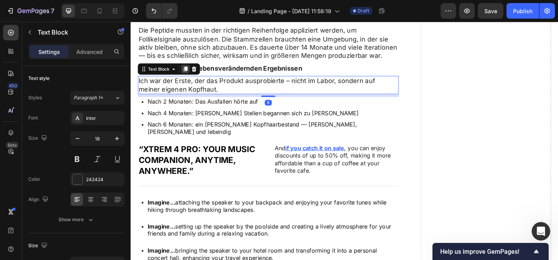
click at [190, 74] on icon at bounding box center [190, 73] width 4 height 5
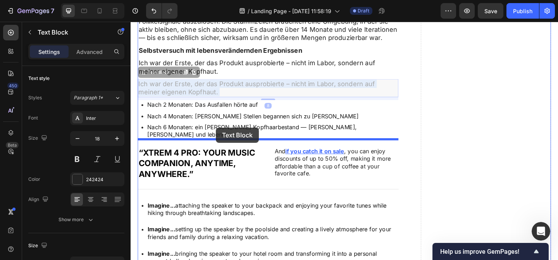
scroll to position [1654, 0]
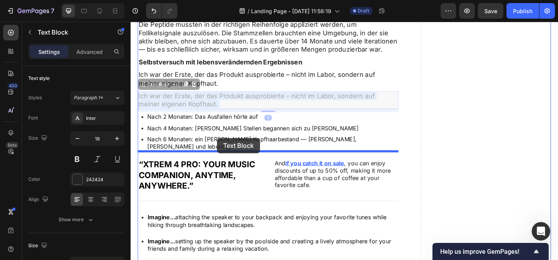
drag, startPoint x: 221, startPoint y: 110, endPoint x: 225, endPoint y: 148, distance: 38.6
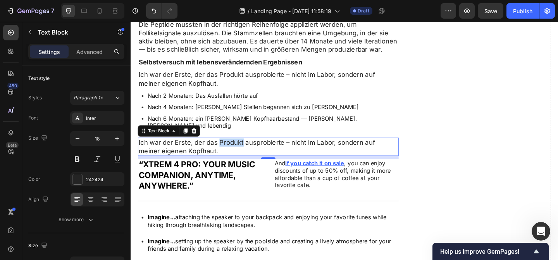
click at [230, 149] on p "Ich war der Erste, der das Produkt ausprobierte – nicht im Labor, sondern auf m…" at bounding box center [280, 158] width 282 height 18
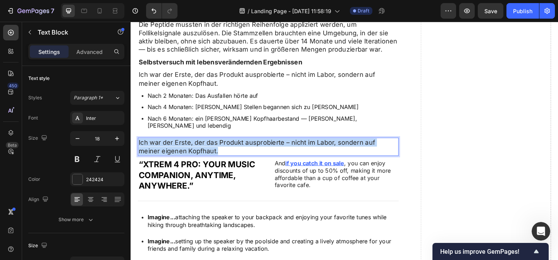
click at [230, 149] on p "Ich war der Erste, der das Produkt ausprobierte – nicht im Labor, sondern auf m…" at bounding box center [280, 158] width 282 height 18
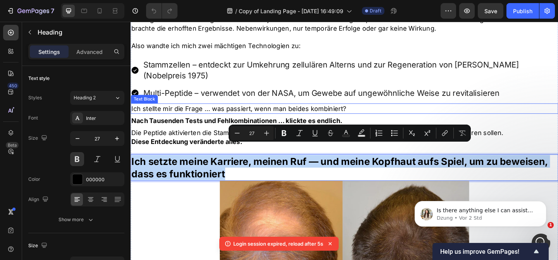
scroll to position [786, 0]
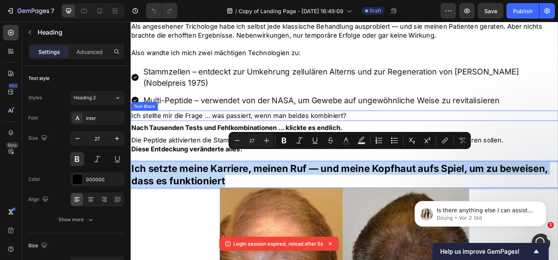
click at [199, 119] on p "Ich stellte mir die Frage … was passiert, wenn man beides kombiniert?" at bounding box center [363, 124] width 464 height 10
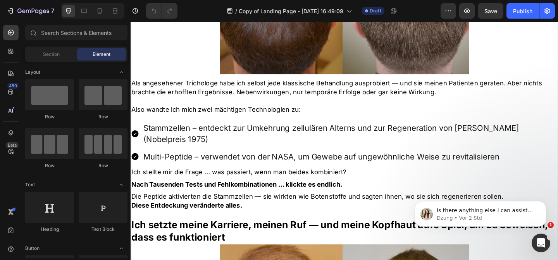
scroll to position [729, 0]
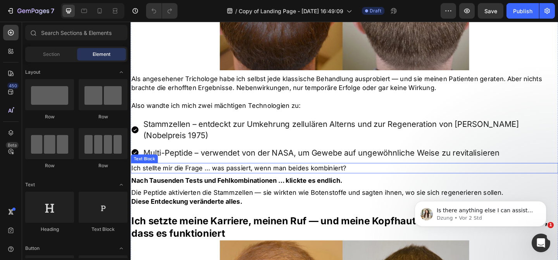
click at [190, 176] on p "Ich stellte mir die Frage … was passiert, wenn man beides kombiniert?" at bounding box center [363, 181] width 464 height 10
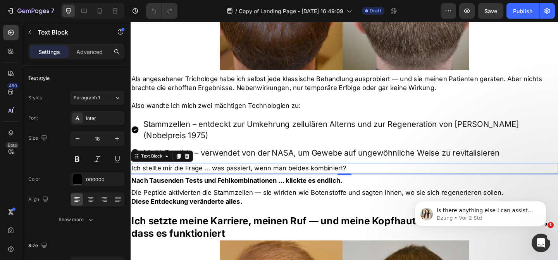
click at [238, 176] on p "Ich stellte mir die Frage … was passiert, wenn man beides kombiniert?" at bounding box center [363, 181] width 464 height 10
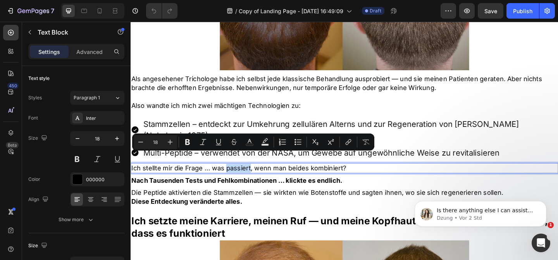
click at [238, 176] on p "Ich stellte mir die Frage … was passiert, wenn man beides kombiniert?" at bounding box center [363, 181] width 464 height 10
copy p "Ich stellte mir die Frage … was passiert, wenn man beides kombiniert?"
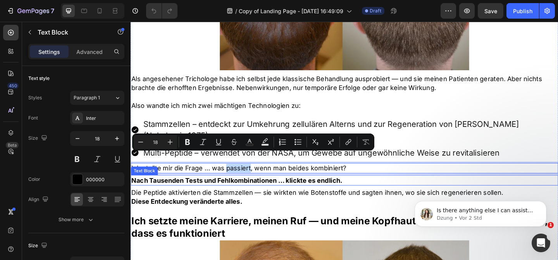
click at [261, 189] on p "Nach Tausenden Tests und Fehlkombinationen … klickte es endlich." at bounding box center [363, 194] width 464 height 10
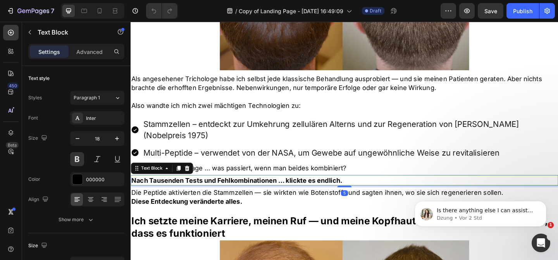
click at [261, 189] on p "Nach Tausenden Tests und Fehlkombinationen … klickte es endlich." at bounding box center [363, 194] width 464 height 10
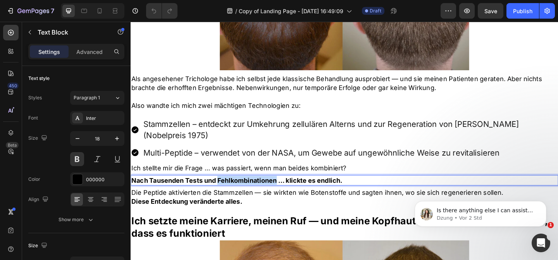
click at [261, 189] on p "Nach Tausenden Tests und Fehlkombinationen … klickte es endlich." at bounding box center [363, 194] width 464 height 10
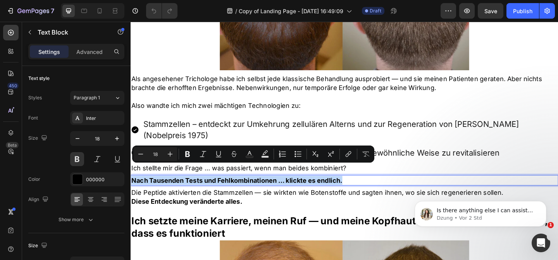
copy p "Nach Tausenden Tests und Fehlkombinationen … klickte es endlich."
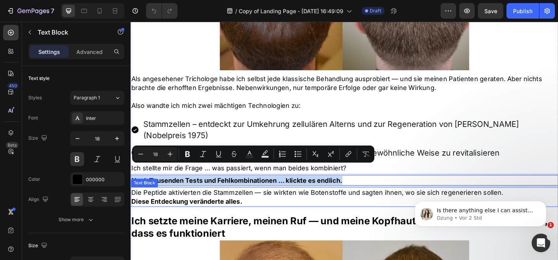
click at [261, 212] on p "Diese Entdeckung veränderte alles." at bounding box center [363, 217] width 464 height 10
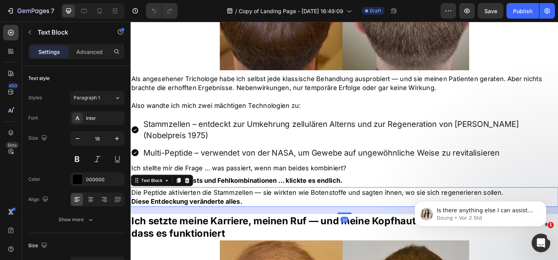
click at [261, 212] on p "Diese Entdeckung veränderte alles." at bounding box center [363, 217] width 464 height 10
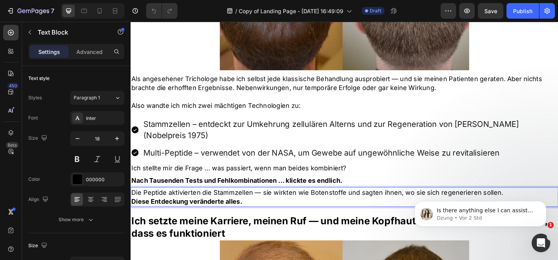
click at [261, 212] on p "Diese Entdeckung veränderte alles." at bounding box center [363, 217] width 464 height 10
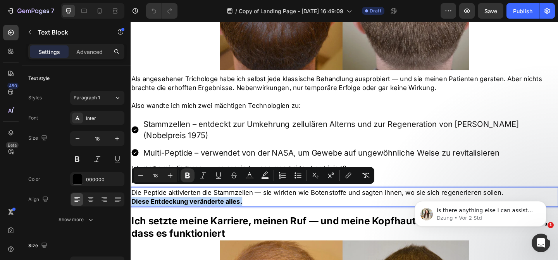
click at [261, 212] on p "Diese Entdeckung veränderte alles." at bounding box center [363, 217] width 464 height 10
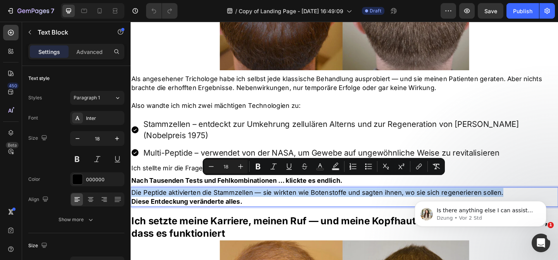
copy p "Die Peptide aktivierten die Stammzellen — sie wirkten wie Botenstoffe und sagte…"
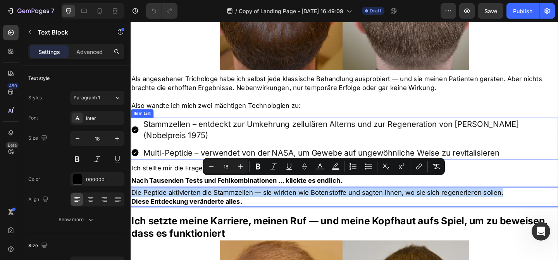
click at [187, 141] on div "Stammzellen – entdeckt zur Umkehrung zellulären Alterns und zur Regeneration vo…" at bounding box center [363, 148] width 465 height 45
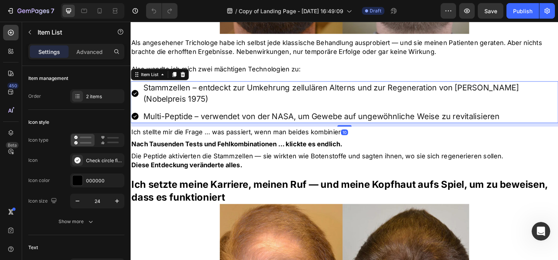
scroll to position [781, 0]
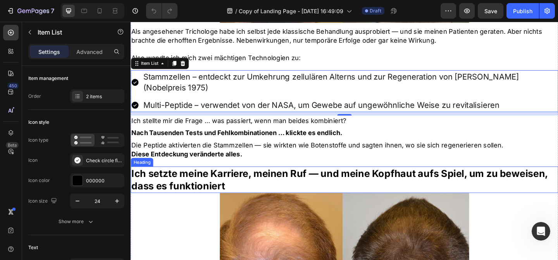
click at [200, 179] on h2 "Ich setzte meine Karriere, meinen Ruf — und meine Kopfhaut aufs Spiel, um zu be…" at bounding box center [363, 193] width 465 height 29
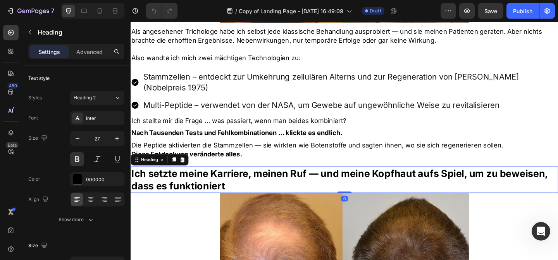
click at [200, 179] on h2 "Ich setzte meine Karriere, meinen Ruf — und meine Kopfhaut aufs Spiel, um zu be…" at bounding box center [363, 193] width 465 height 29
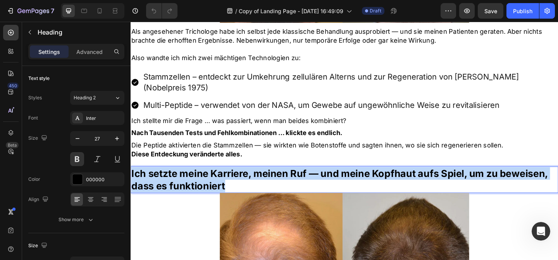
click at [200, 180] on p "Ich setzte meine Karriere, meinen Ruf — und meine Kopfhaut aufs Spiel, um zu be…" at bounding box center [363, 193] width 464 height 27
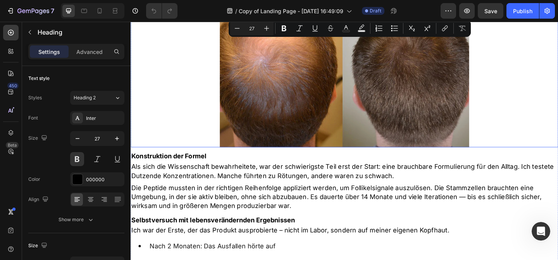
scroll to position [1009, 0]
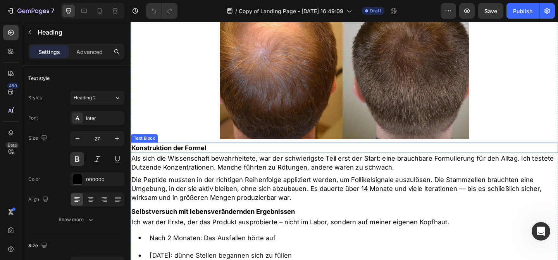
click at [198, 154] on p "Konstruktion der Formel" at bounding box center [363, 159] width 464 height 10
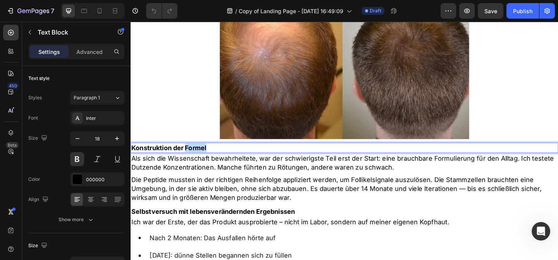
click at [198, 154] on p "Konstruktion der Formel" at bounding box center [363, 159] width 464 height 10
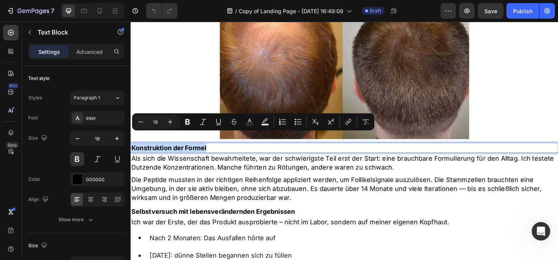
copy p "Konstruktion der Formel"
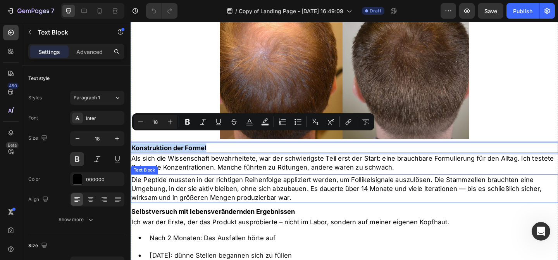
click at [192, 188] on p "Die Peptide mussten in der richtigen Reihenfolge appliziert werden, um Follikel…" at bounding box center [363, 202] width 464 height 29
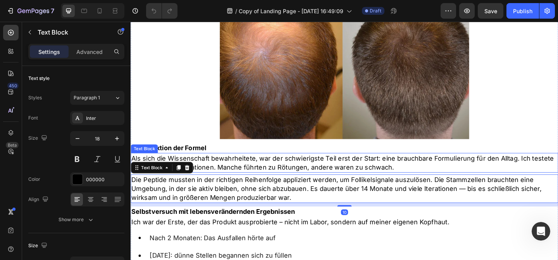
click at [209, 165] on p "Als sich die Wissenschaft bewahrheitete, war der schwierigste Teil erst der Sta…" at bounding box center [363, 174] width 464 height 19
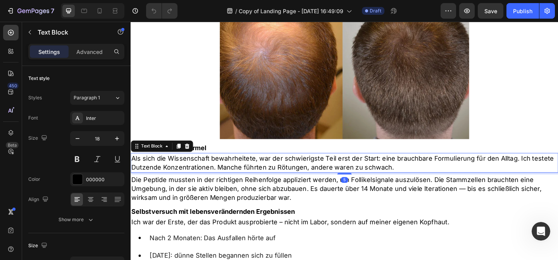
click at [209, 165] on p "Als sich die Wissenschaft bewahrheitete, war der schwierigste Teil erst der Sta…" at bounding box center [363, 174] width 464 height 19
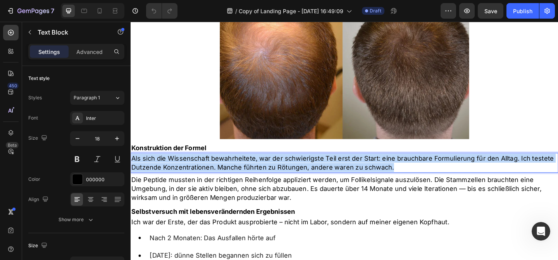
click at [209, 165] on p "Als sich die Wissenschaft bewahrheitete, war der schwierigste Teil erst der Sta…" at bounding box center [363, 174] width 464 height 19
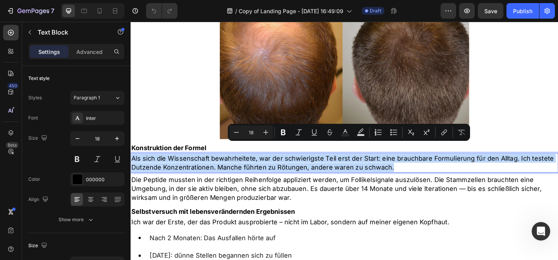
copy p "Als sich die Wissenschaft bewahrheitete, war der schwierigste Teil erst der Sta…"
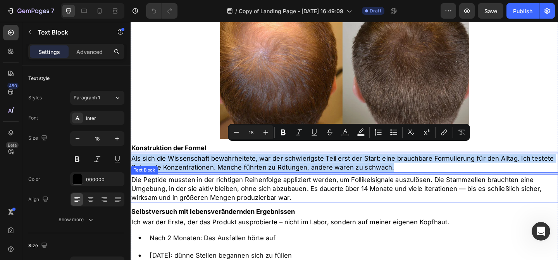
click at [199, 193] on p "Die Peptide mussten in der richtigen Reihenfolge appliziert werden, um Follikel…" at bounding box center [363, 202] width 464 height 29
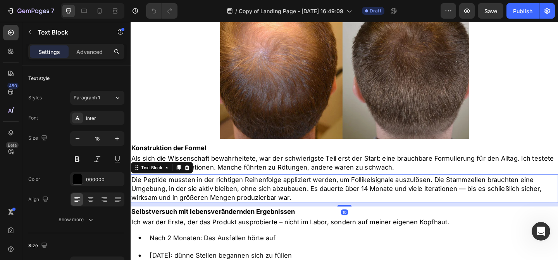
click at [199, 193] on p "Die Peptide mussten in der richtigen Reihenfolge appliziert werden, um Follikel…" at bounding box center [363, 202] width 464 height 29
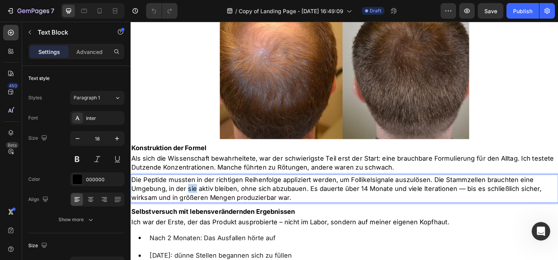
click at [199, 193] on p "Die Peptide mussten in der richtigen Reihenfolge appliziert werden, um Follikel…" at bounding box center [363, 202] width 464 height 29
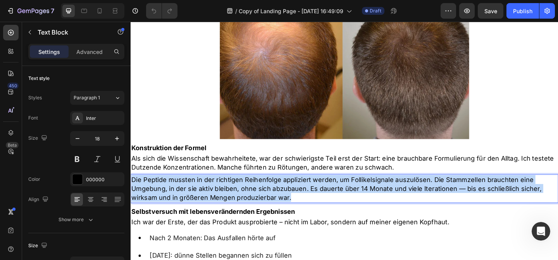
click at [199, 193] on p "Die Peptide mussten in der richtigen Reihenfolge appliziert werden, um Follikel…" at bounding box center [363, 202] width 464 height 29
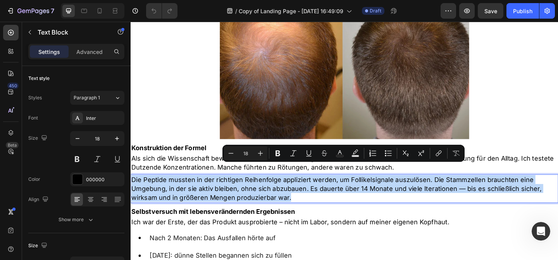
copy p "Die Peptide mussten in der richtigen Reihenfolge appliziert werden, um Follikel…"
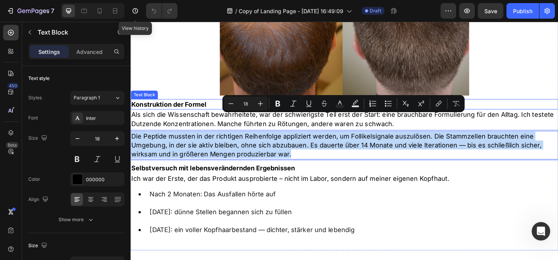
scroll to position [1066, 0]
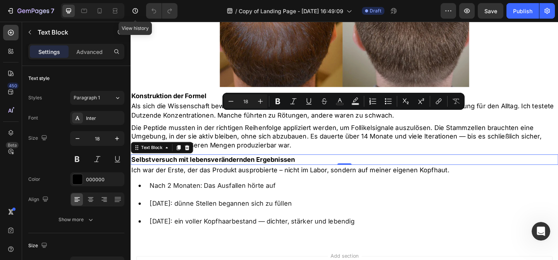
click at [216, 167] on p "Selbstversuch mit lebensverändernden Ergebnissen" at bounding box center [363, 172] width 464 height 10
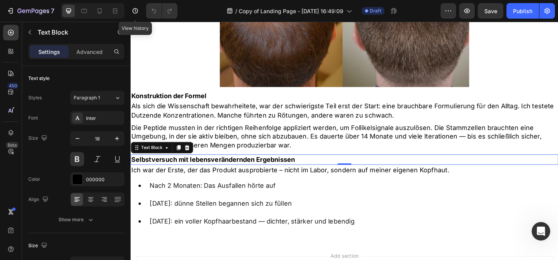
click at [216, 167] on p "Selbstversuch mit lebensverändernden Ergebnissen" at bounding box center [363, 172] width 464 height 10
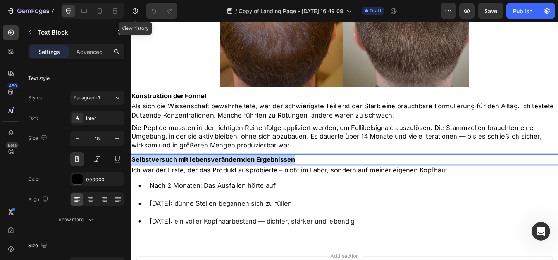
click at [216, 167] on p "Selbstversuch mit lebensverändernden Ergebnissen" at bounding box center [363, 172] width 464 height 10
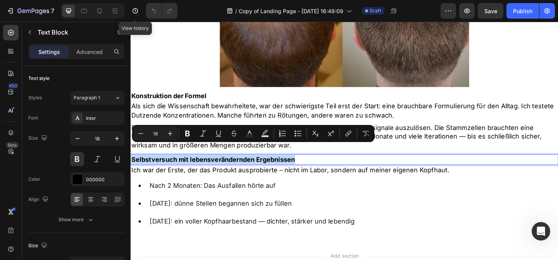
copy p "Selbstversuch mit lebensverändernden Ergebnissen"
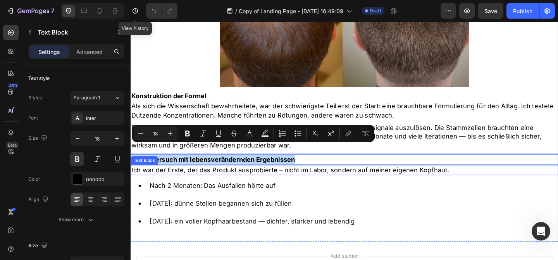
click at [207, 178] on p "Ich war der Erste, der das Produkt ausprobierte – nicht im Labor, sondern auf m…" at bounding box center [363, 183] width 464 height 10
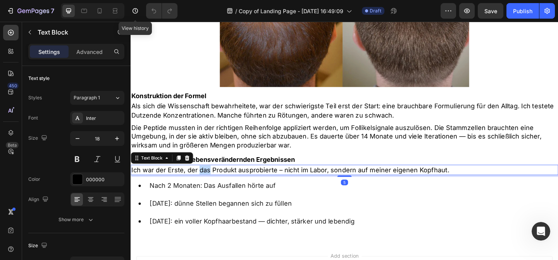
click at [207, 178] on p "Ich war der Erste, der das Produkt ausprobierte – nicht im Labor, sondern auf m…" at bounding box center [363, 183] width 464 height 10
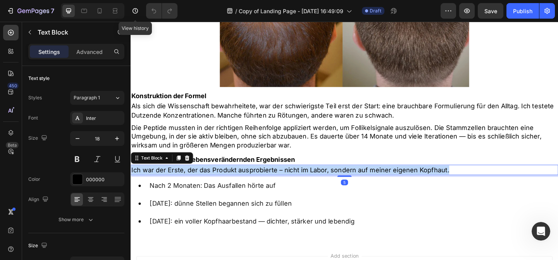
click at [207, 178] on p "Ich war der Erste, der das Produkt ausprobierte – nicht im Labor, sondern auf m…" at bounding box center [363, 183] width 464 height 10
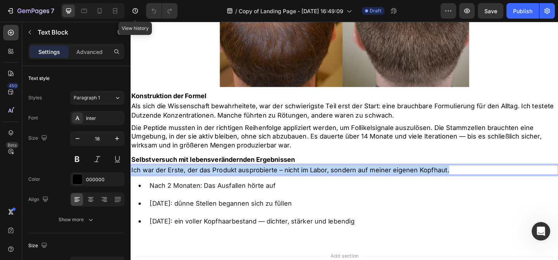
click at [207, 178] on p "Ich war der Erste, der das Produkt ausprobierte – nicht im Labor, sondern auf m…" at bounding box center [363, 183] width 464 height 10
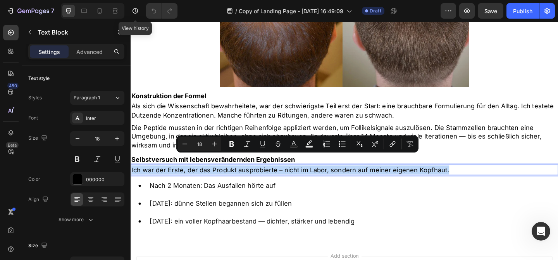
copy p "Ich war der Erste, der das Produkt ausprobierte – nicht im Labor, sondern auf m…"
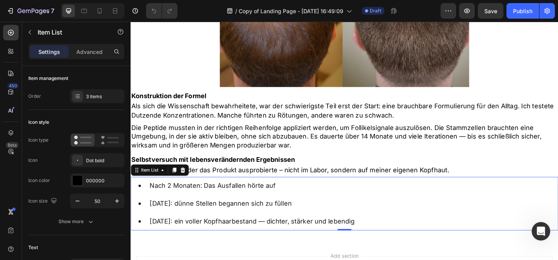
click at [503, 208] on div "Nach 2 Monaten: Das Ausfallen hörte auf Nach 4 Monaten: dünne Stellen begannen …" at bounding box center [363, 219] width 465 height 58
click at [207, 195] on p "Nach 2 Monaten: Das Ausfallen hörte auf" at bounding box center [262, 200] width 223 height 10
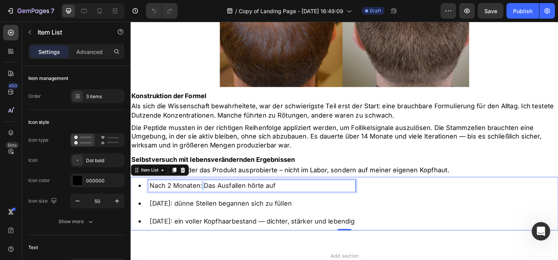
click at [207, 195] on p "Nach 2 Monaten: Das Ausfallen hörte auf" at bounding box center [262, 200] width 223 height 10
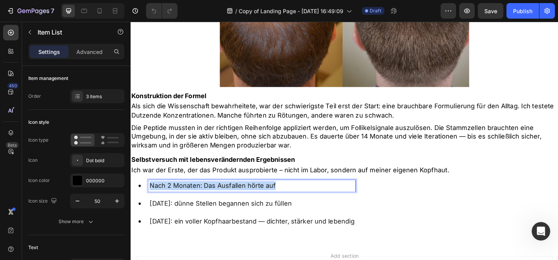
click at [207, 195] on p "Nach 2 Monaten: Das Ausfallen hörte auf" at bounding box center [262, 200] width 223 height 10
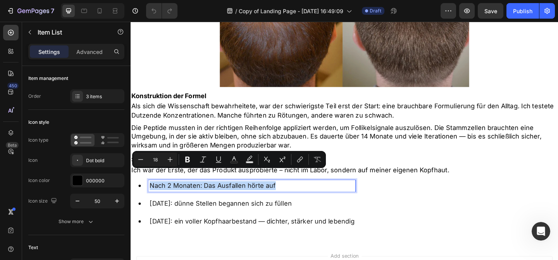
copy p "Nach 2 Monaten: Das Ausfallen hörte auf"
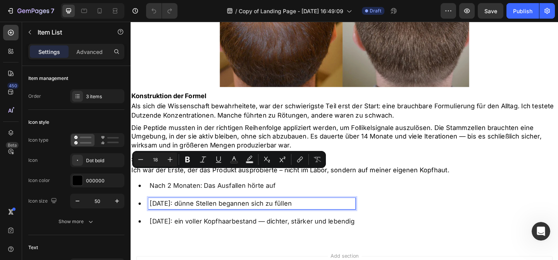
click at [203, 214] on p "Nach 4 Monaten: dünne Stellen begannen sich zu füllen" at bounding box center [262, 219] width 223 height 10
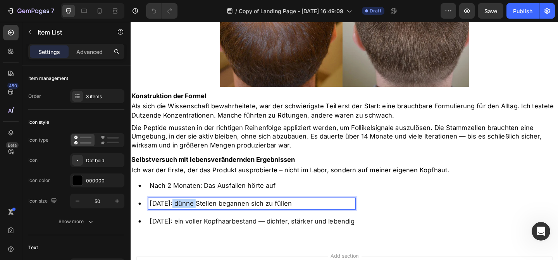
click at [203, 214] on p "Nach 4 Monaten: dünne Stellen begannen sich zu füllen" at bounding box center [262, 219] width 223 height 10
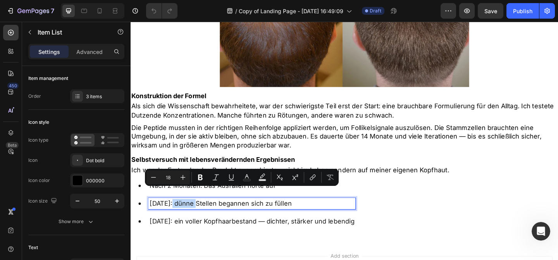
copy p "Nach 4 Monaten: dünne Stellen begannen sich zu füllen"
click at [218, 234] on p "Nach 6 Monaten: ein voller Kopfhaarbestand — dichter, stärker und lebendig" at bounding box center [262, 239] width 223 height 10
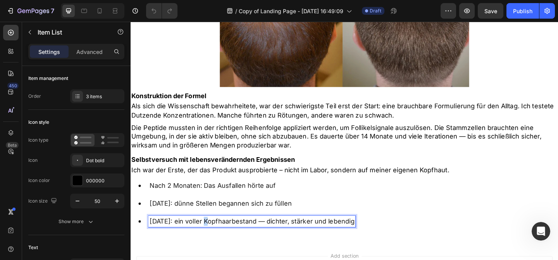
click at [218, 234] on p "Nach 6 Monaten: ein voller Kopfhaarbestand — dichter, stärker und lebendig" at bounding box center [262, 239] width 223 height 10
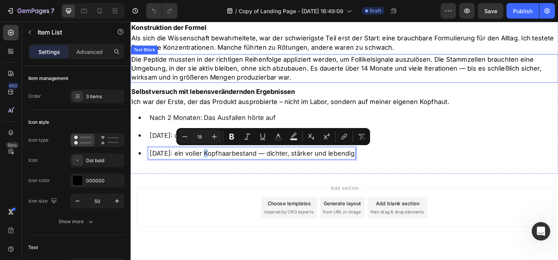
scroll to position [1146, 0]
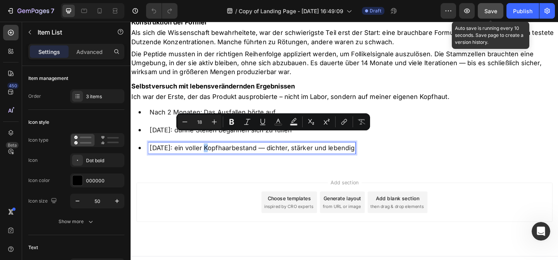
click at [493, 13] on span "Save" at bounding box center [491, 11] width 13 height 7
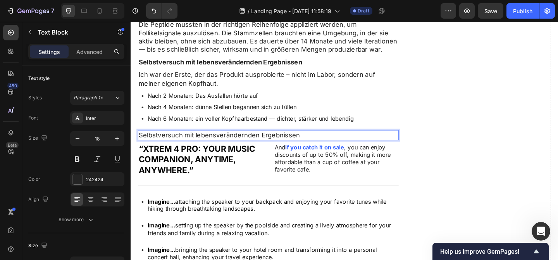
scroll to position [2048, 0]
click at [269, 143] on p "Selbstversuch mit lebensverändernden Ergebnissen" at bounding box center [280, 144] width 282 height 9
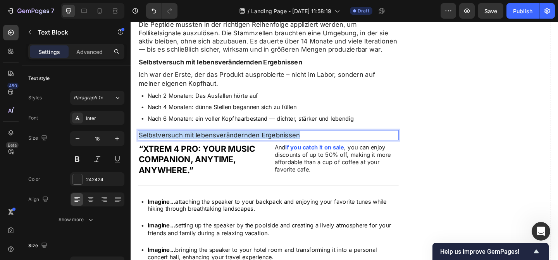
click at [269, 143] on p "Selbstversuch mit lebensverändernden Ergebnissen" at bounding box center [280, 144] width 282 height 9
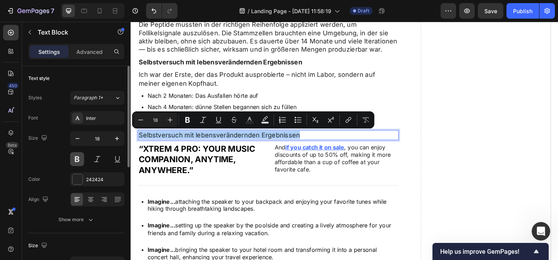
click at [72, 160] on button at bounding box center [77, 159] width 14 height 14
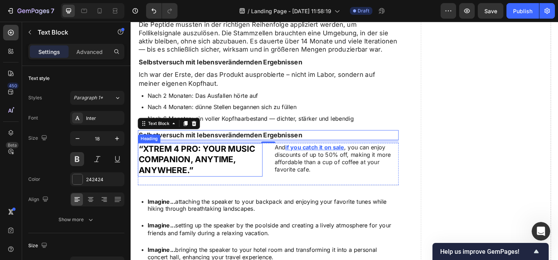
click at [216, 178] on h2 "“Xtrem 4 Pro: Your music companion, anytime, anywhere.”" at bounding box center [206, 172] width 136 height 36
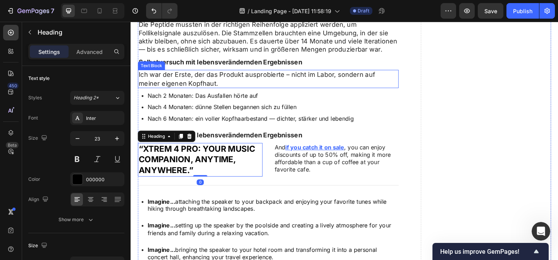
click at [212, 80] on p "Ich war der Erste, der das Produkt ausprobierte – nicht im Labor, sondern auf m…" at bounding box center [280, 84] width 282 height 18
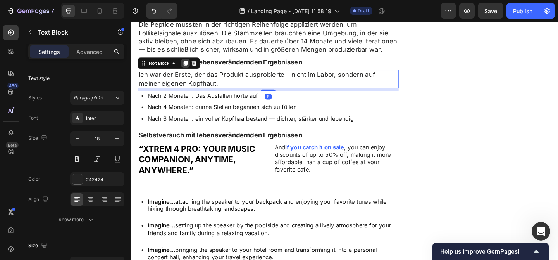
click at [190, 67] on icon at bounding box center [190, 66] width 4 height 5
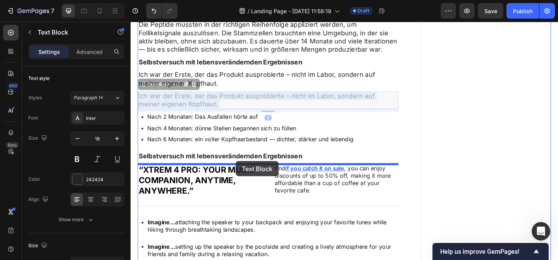
drag, startPoint x: 239, startPoint y: 102, endPoint x: 245, endPoint y: 173, distance: 71.3
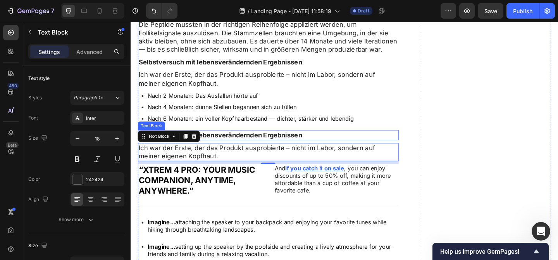
click at [265, 142] on p "Selbstversuch mit lebensverändernden Ergebnissen" at bounding box center [280, 144] width 282 height 9
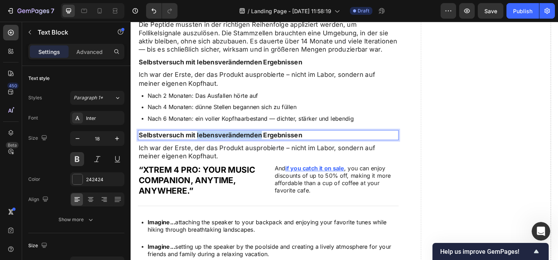
click at [230, 142] on p "Selbstversuch mit lebensverändernden Ergebnissen" at bounding box center [280, 144] width 282 height 9
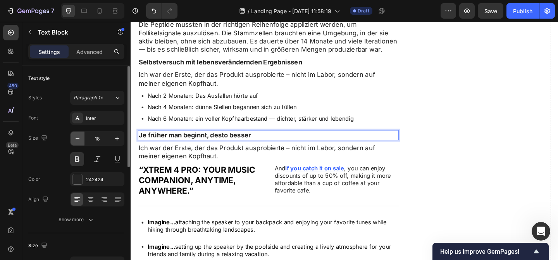
click at [81, 138] on button "button" at bounding box center [78, 138] width 14 height 14
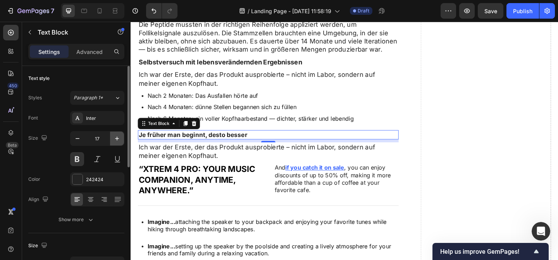
click at [118, 135] on icon "button" at bounding box center [117, 139] width 8 height 8
type input "18"
click at [80, 160] on button at bounding box center [77, 159] width 14 height 14
click at [78, 159] on button at bounding box center [77, 159] width 14 height 14
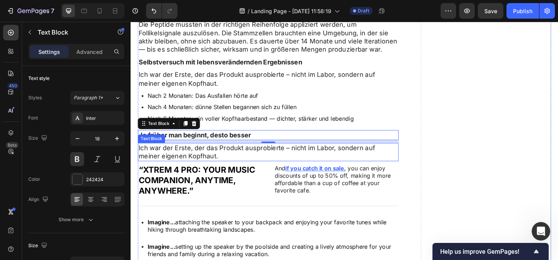
click at [242, 157] on p "Ich war der Erste, der das Produkt ausprobierte – nicht im Labor, sondern auf m…" at bounding box center [280, 163] width 282 height 18
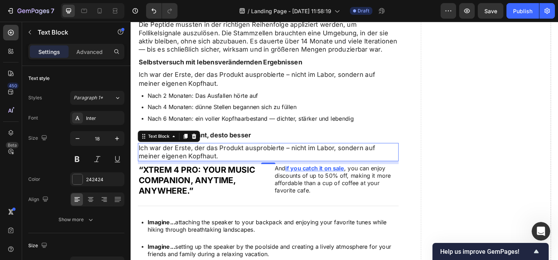
scroll to position [1683, 0]
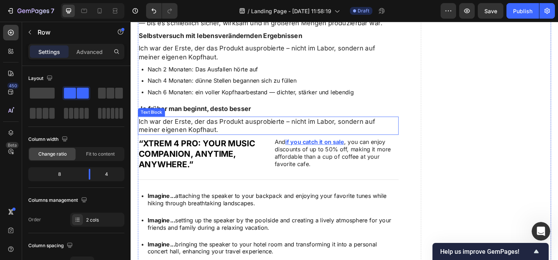
click at [279, 133] on p "Ich war der Erste, der das Produkt ausprobierte – nicht im Labor, sondern auf m…" at bounding box center [280, 135] width 282 height 18
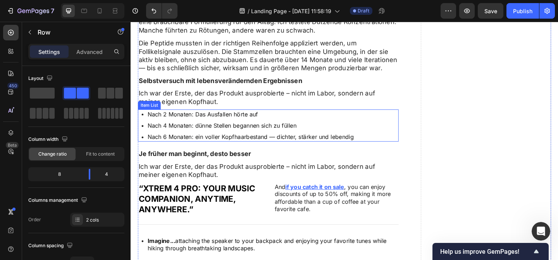
scroll to position [1628, 0]
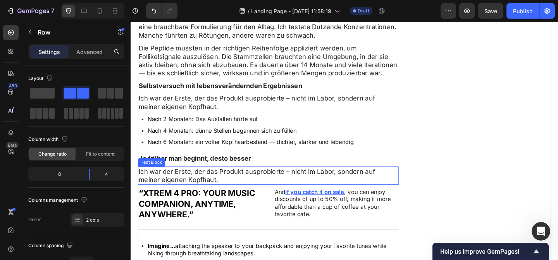
click at [212, 184] on p "Ich war der Erste, der das Produkt ausprobierte – nicht im Labor, sondern auf m…" at bounding box center [280, 189] width 282 height 18
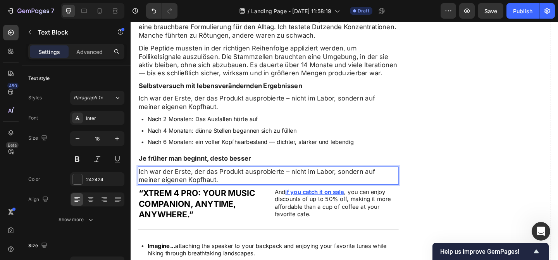
click at [212, 184] on p "Ich war der Erste, der das Produkt ausprobierte – nicht im Labor, sondern auf m…" at bounding box center [280, 189] width 282 height 18
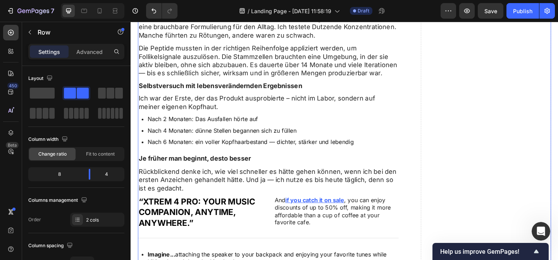
click at [236, 191] on p "Rückblickend denke ich, wie viel schneller es hätte gehen können, wenn ich bei …" at bounding box center [280, 193] width 282 height 27
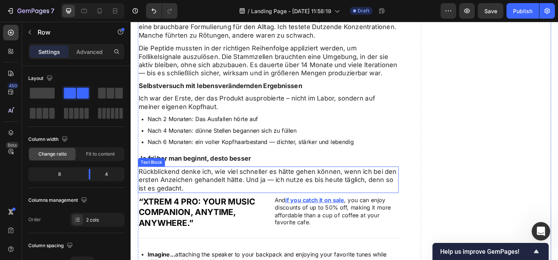
click at [185, 185] on p "Rückblickend denke ich, wie viel schneller es hätte gehen können, wenn ich bei …" at bounding box center [280, 193] width 282 height 27
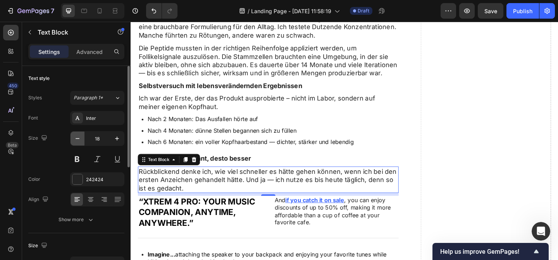
click at [76, 140] on icon "button" at bounding box center [78, 139] width 8 height 8
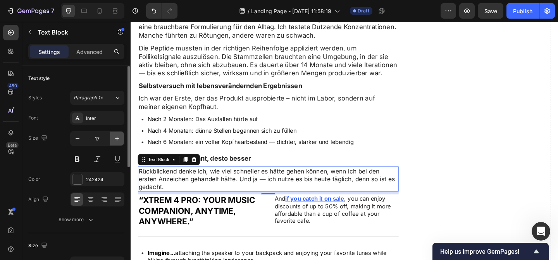
click at [117, 138] on icon "button" at bounding box center [117, 139] width 4 height 4
type input "18"
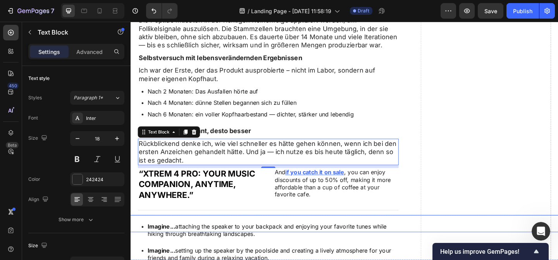
scroll to position [1710, 0]
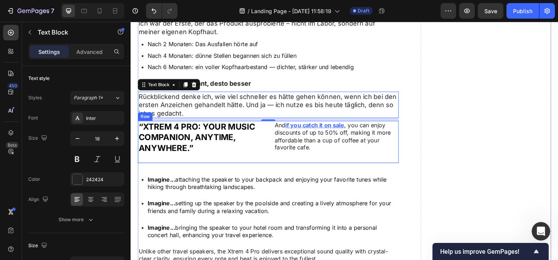
click at [274, 170] on div "“Xtrem 4 Pro: Your music companion, anytime, anywhere.” Heading And if you catc…" at bounding box center [280, 153] width 284 height 46
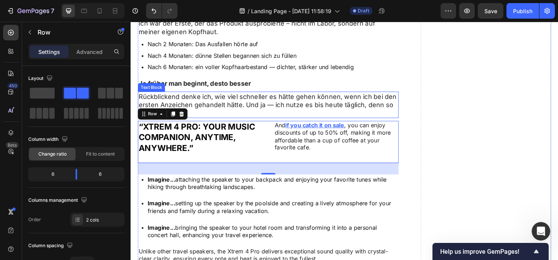
scroll to position [1725, 0]
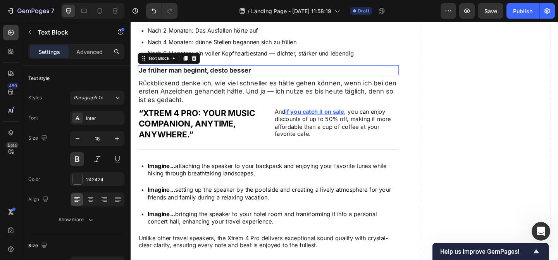
click at [214, 77] on p "Je früher man beginnt, desto besser" at bounding box center [280, 74] width 282 height 9
click at [191, 60] on icon at bounding box center [190, 61] width 4 height 5
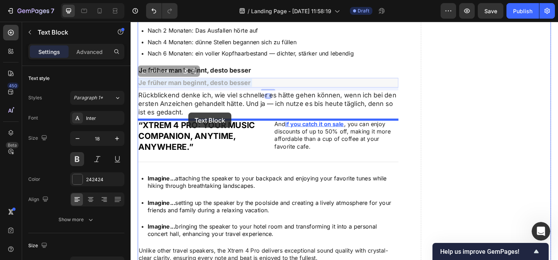
drag, startPoint x: 193, startPoint y: 85, endPoint x: 194, endPoint y: 121, distance: 35.3
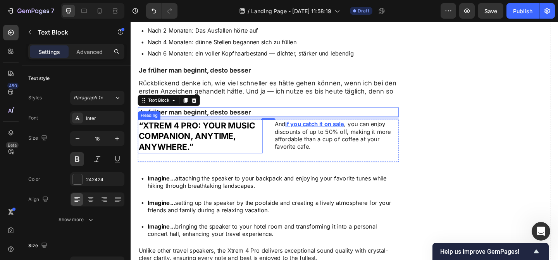
click at [196, 148] on h2 "“Xtrem 4 Pro: Your music companion, anytime, anywhere.”" at bounding box center [206, 146] width 136 height 36
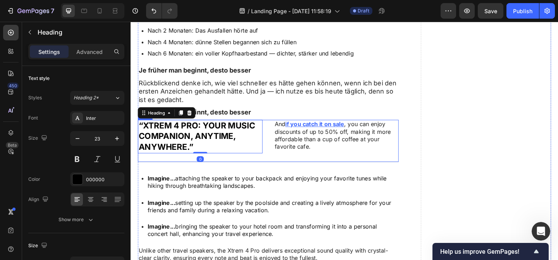
click at [285, 168] on div "“Xtrem 4 Pro: Your music companion, anytime, anywhere.” Heading 0 And if you ca…" at bounding box center [280, 151] width 284 height 46
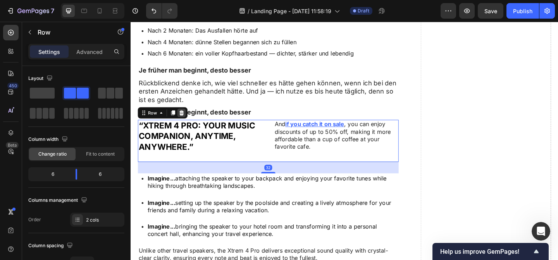
click at [188, 122] on icon at bounding box center [186, 121] width 6 height 6
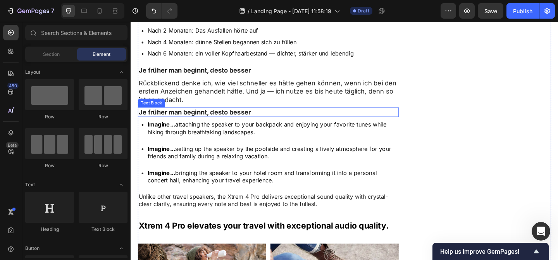
click at [238, 119] on p "Je früher man beginnt, desto besser" at bounding box center [280, 120] width 282 height 9
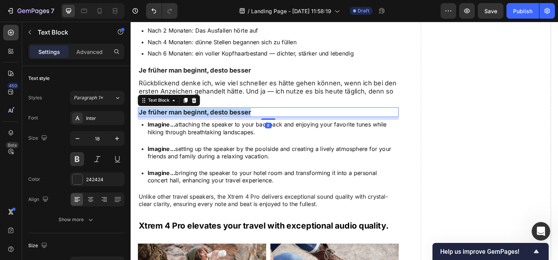
click at [238, 119] on p "Je früher man beginnt, desto besser" at bounding box center [280, 120] width 282 height 9
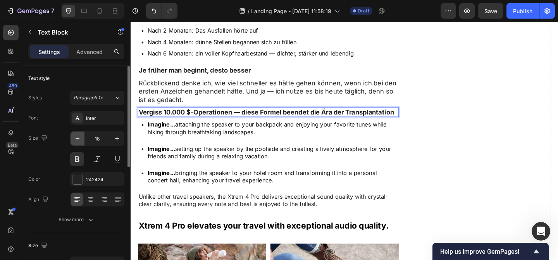
click at [77, 143] on button "button" at bounding box center [78, 138] width 14 height 14
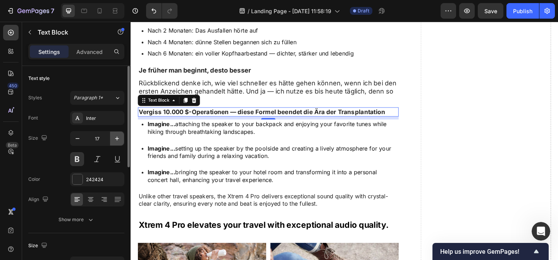
click at [115, 142] on button "button" at bounding box center [117, 138] width 14 height 14
type input "18"
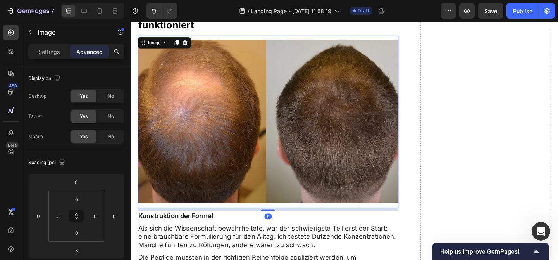
scroll to position [1361, 0]
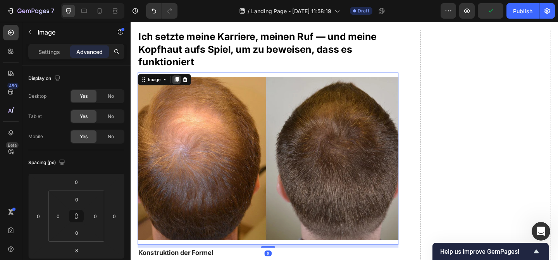
click at [180, 82] on icon at bounding box center [181, 84] width 4 height 5
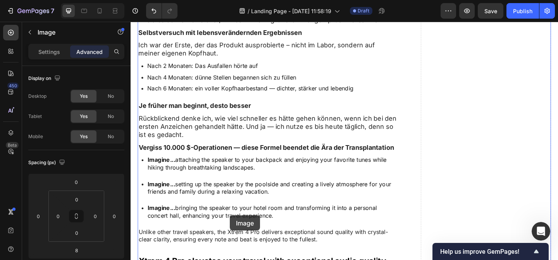
scroll to position [1911, 0]
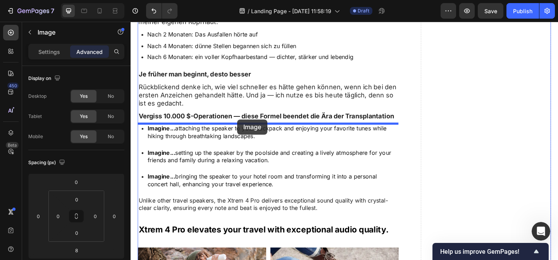
drag, startPoint x: 242, startPoint y: 26, endPoint x: 247, endPoint y: 128, distance: 102.1
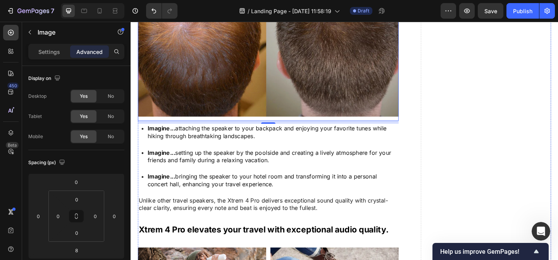
scroll to position [1720, 0]
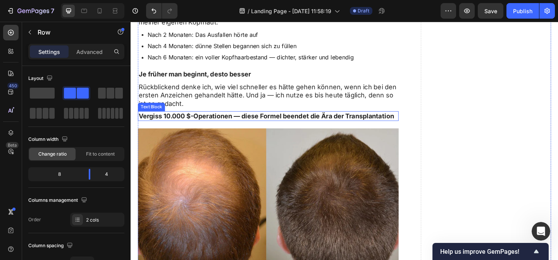
click at [313, 120] on p "Vergiss 10.000 $-Operationen — diese Formel beendet die Ära der Transplantation" at bounding box center [280, 124] width 282 height 9
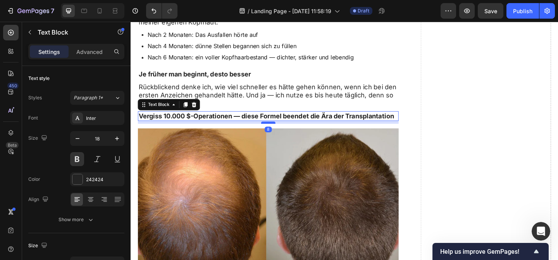
click at [286, 131] on div at bounding box center [281, 131] width 16 height 2
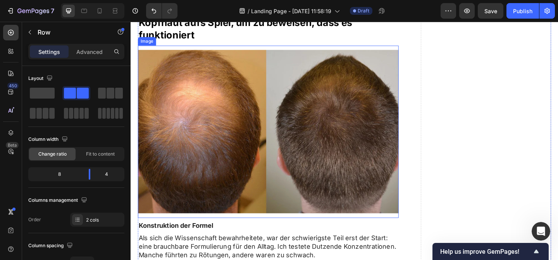
scroll to position [1382, 0]
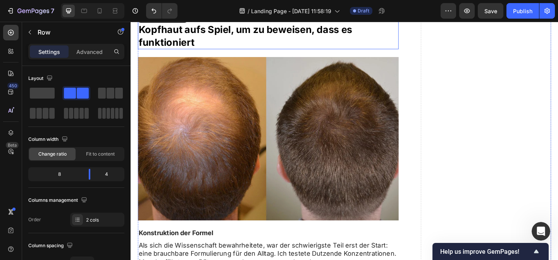
click at [214, 30] on h2 "Ich setzte meine Karriere, meinen Ruf — und meine Kopfhaut aufs Spiel, um zu be…" at bounding box center [280, 30] width 284 height 42
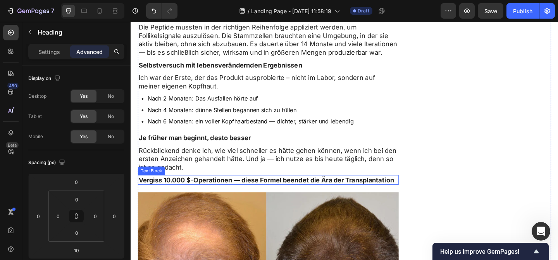
scroll to position [1704, 0]
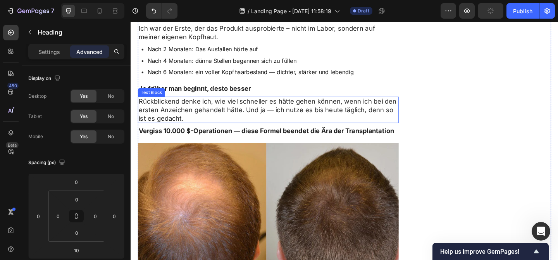
click at [276, 129] on p "Rückblickend denke ich, wie viel schneller es hätte gehen können, wenn ich bei …" at bounding box center [280, 117] width 282 height 27
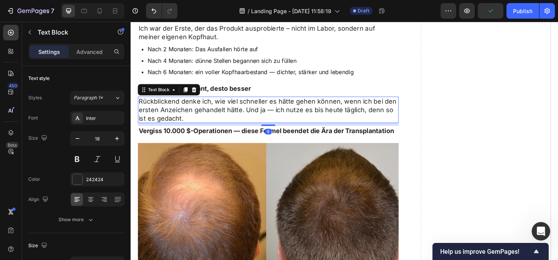
click at [275, 140] on p "Vergiss 10.000 $-Operationen — diese Formel beendet die Ära der Transplantation" at bounding box center [280, 140] width 282 height 9
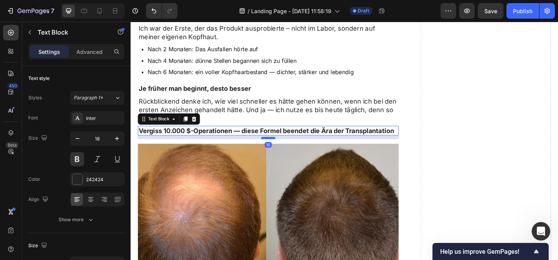
click at [281, 148] on div at bounding box center [281, 148] width 16 height 2
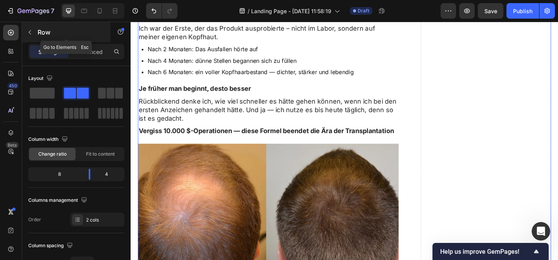
click at [41, 32] on p "Row" at bounding box center [71, 32] width 66 height 9
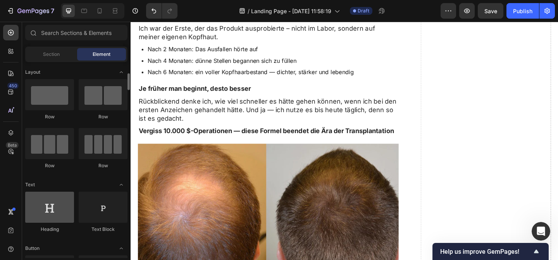
scroll to position [38, 0]
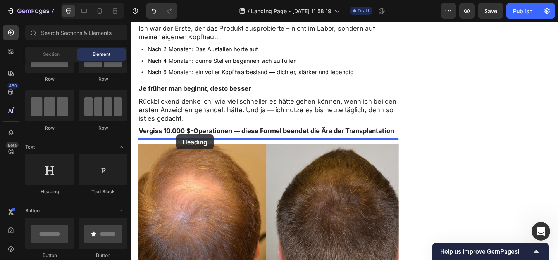
drag, startPoint x: 181, startPoint y: 199, endPoint x: 180, endPoint y: 144, distance: 54.3
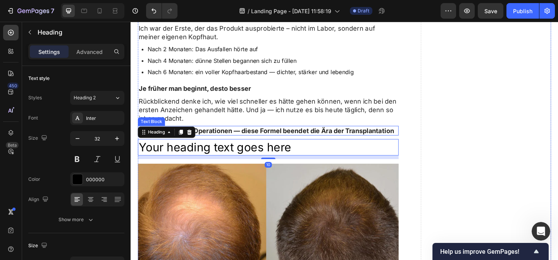
click at [214, 138] on p "Vergiss 10.000 $-Operationen — diese Formel beendet die Ära der Transplantation" at bounding box center [280, 140] width 282 height 9
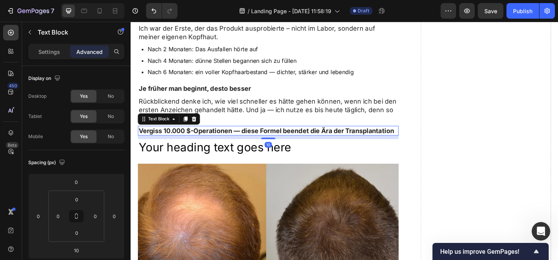
click at [214, 138] on p "Vergiss 10.000 $-Operationen — diese Formel beendet die Ära der Transplantation" at bounding box center [280, 140] width 282 height 9
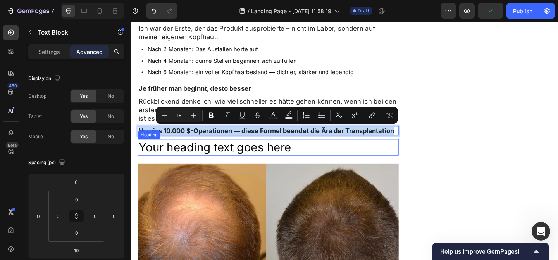
click at [236, 159] on h2 "Your heading text goes here" at bounding box center [280, 158] width 284 height 18
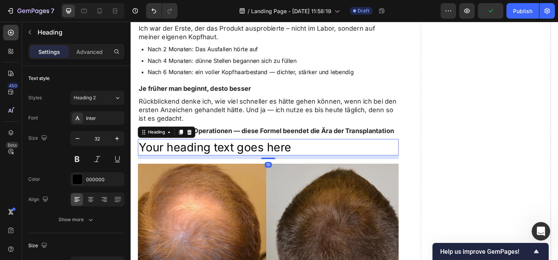
click at [236, 159] on h2 "Your heading text goes here" at bounding box center [280, 158] width 284 height 18
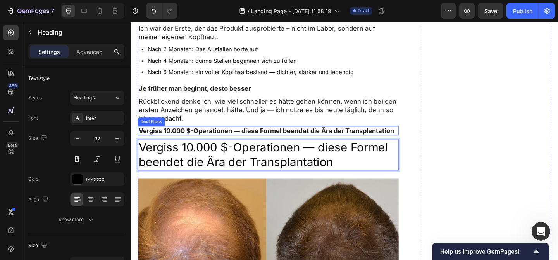
click at [254, 138] on p "Vergiss 10.000 $-Operationen — diese Formel beendet die Ära der Transplantation" at bounding box center [280, 140] width 282 height 9
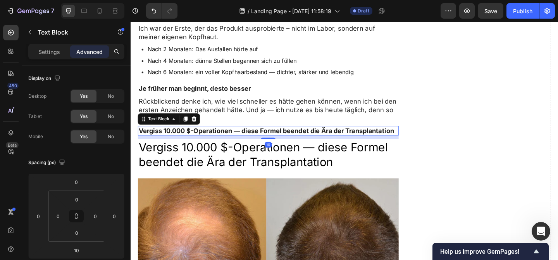
click at [254, 138] on p "Vergiss 10.000 $-Operationen — diese Formel beendet die Ära der Transplantation" at bounding box center [280, 140] width 282 height 9
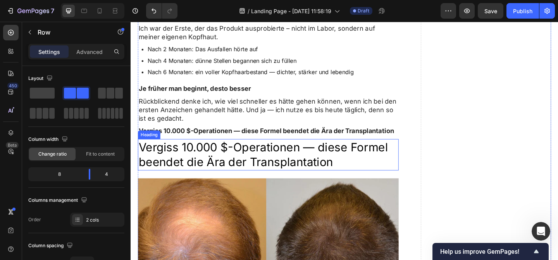
click at [368, 157] on p "Vergiss 10.000 $-Operationen — diese Formel beendet die Ära der Transplantation" at bounding box center [280, 166] width 282 height 32
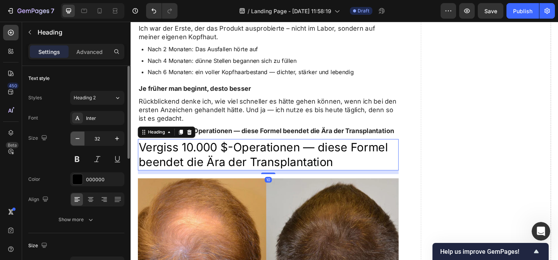
click at [79, 140] on icon "button" at bounding box center [78, 139] width 8 height 8
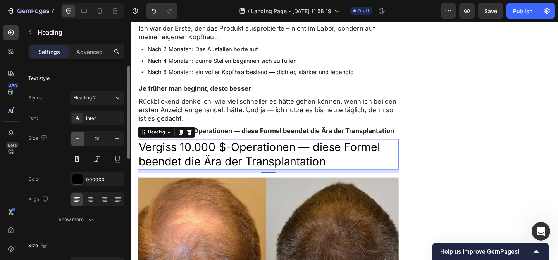
click at [79, 140] on icon "button" at bounding box center [78, 139] width 8 height 8
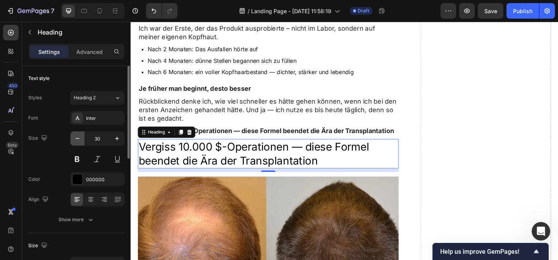
click at [79, 140] on icon "button" at bounding box center [78, 139] width 8 height 8
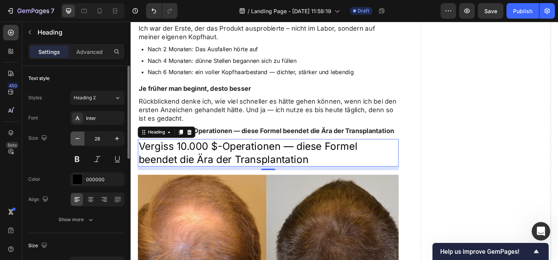
click at [79, 140] on icon "button" at bounding box center [78, 139] width 8 height 8
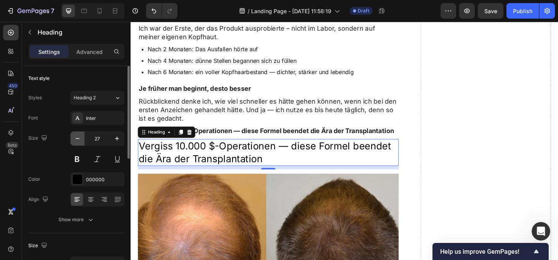
click at [79, 140] on icon "button" at bounding box center [78, 139] width 8 height 8
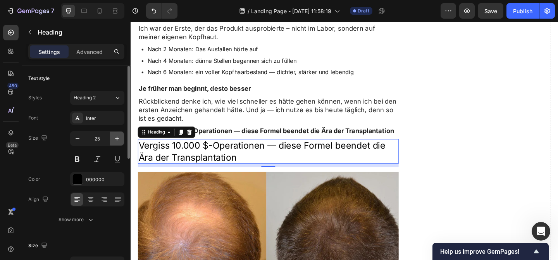
click at [121, 137] on button "button" at bounding box center [117, 138] width 14 height 14
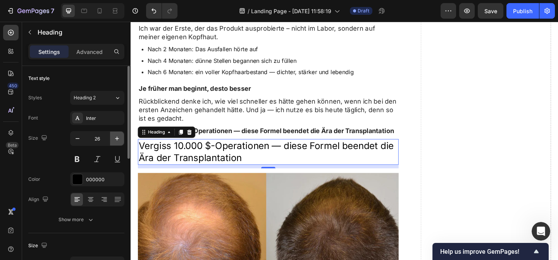
type input "27"
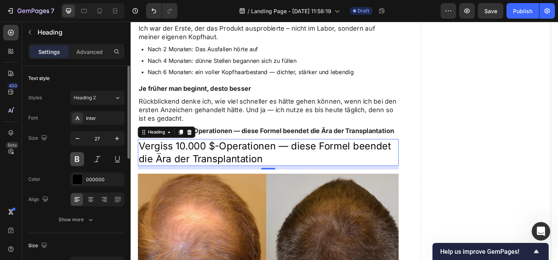
click at [79, 161] on button at bounding box center [77, 159] width 14 height 14
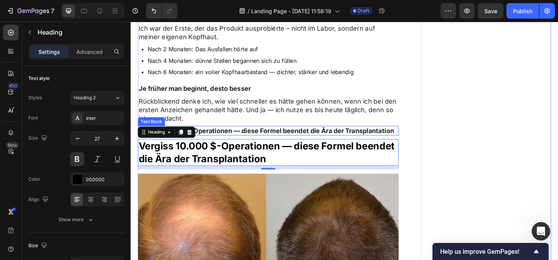
click at [242, 135] on div "Vergiss 10.000 $-Operationen — diese Formel beendet die Ära der Transplantation" at bounding box center [280, 140] width 284 height 10
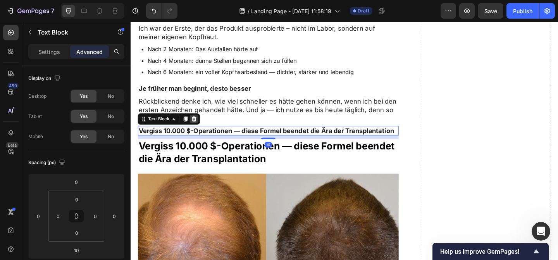
click at [202, 128] on icon at bounding box center [200, 127] width 6 height 6
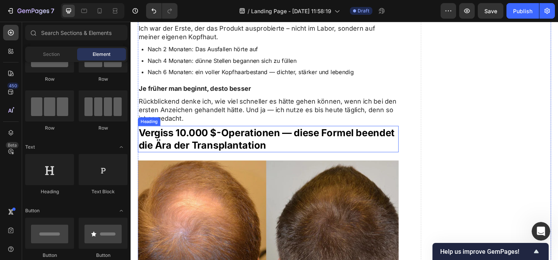
click at [258, 152] on p "Vergiss 10.000 $-Operationen — diese Formel beendet die Ära der Transplantation" at bounding box center [280, 149] width 282 height 27
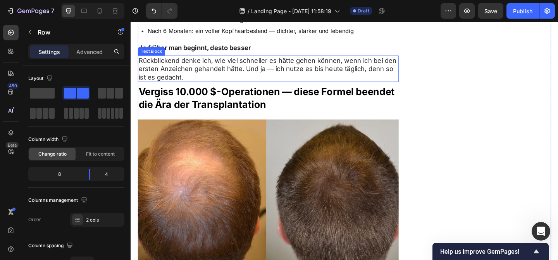
scroll to position [1740, 0]
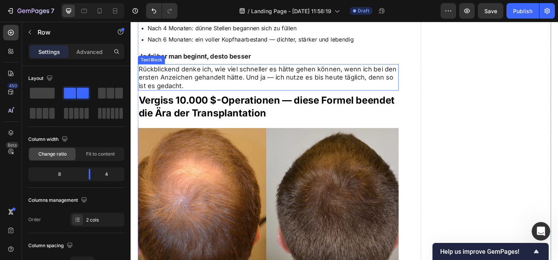
click at [211, 85] on p "Rückblickend denke ich, wie viel schneller es hätte gehen können, wenn ich bei …" at bounding box center [280, 82] width 282 height 27
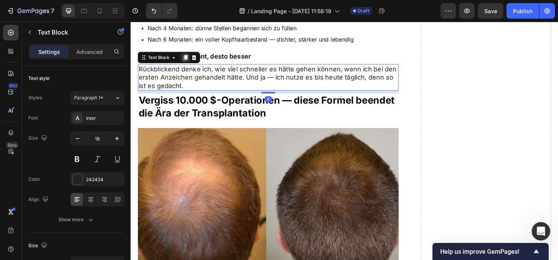
click at [190, 59] on icon at bounding box center [190, 60] width 4 height 5
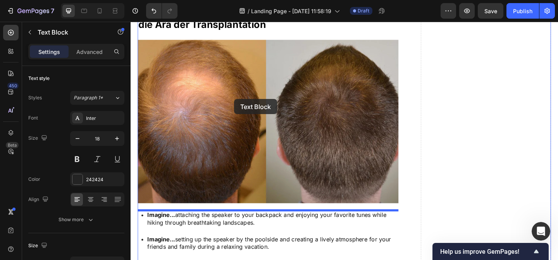
scroll to position [1912, 0]
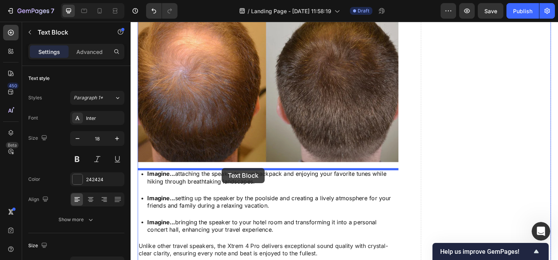
drag, startPoint x: 210, startPoint y: 29, endPoint x: 230, endPoint y: 181, distance: 153.0
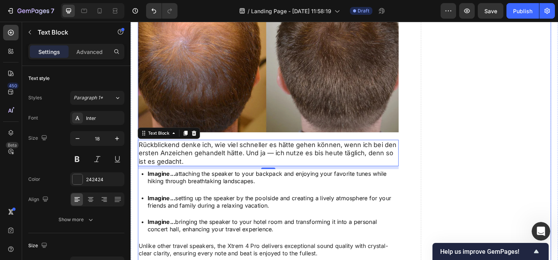
scroll to position [1881, 0]
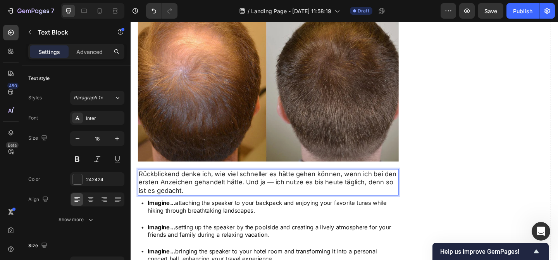
click at [256, 195] on p "Rückblickend denke ich, wie viel schneller es hätte gehen können, wenn ich bei …" at bounding box center [280, 196] width 282 height 27
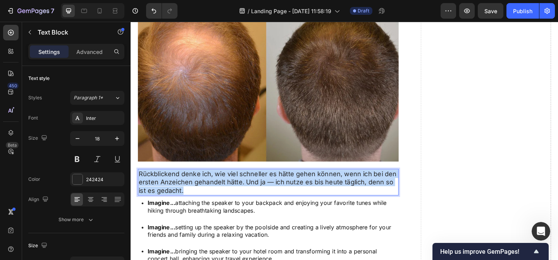
click at [256, 195] on p "Rückblickend denke ich, wie viel schneller es hätte gehen können, wenn ich bei …" at bounding box center [280, 196] width 282 height 27
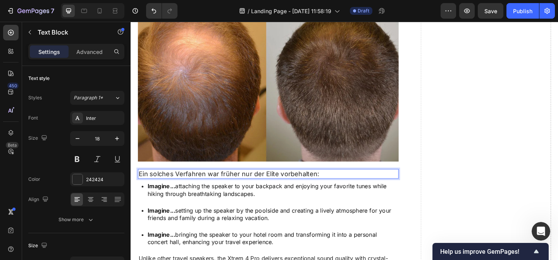
click at [234, 189] on p "Ein solches Verfahren war früher nur der Elite vorbehalten:" at bounding box center [280, 187] width 282 height 9
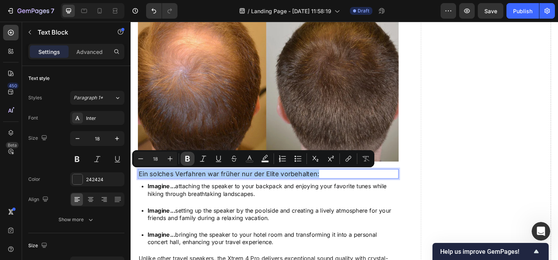
click at [185, 158] on icon "Editor contextual toolbar" at bounding box center [187, 159] width 5 height 6
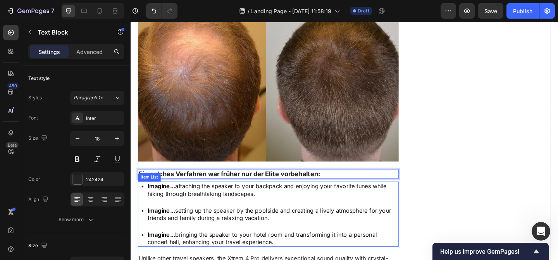
click at [326, 221] on div "Imagine... attaching the speaker to your backpack and enjoying your favorite tu…" at bounding box center [280, 230] width 284 height 71
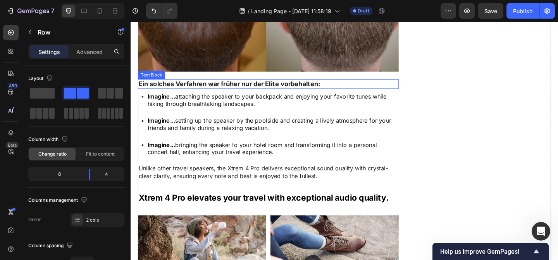
scroll to position [1678, 0]
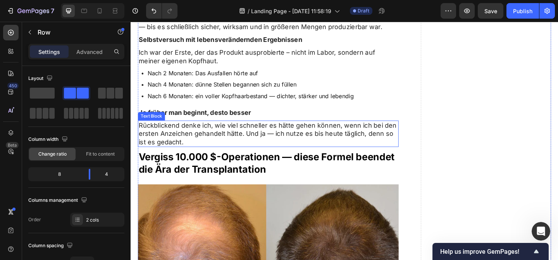
click at [229, 137] on p "Rückblickend denke ich, wie viel schneller es hätte gehen können, wenn ich bei …" at bounding box center [280, 143] width 282 height 27
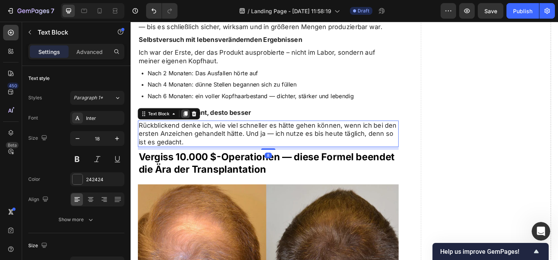
click at [189, 118] on div at bounding box center [190, 121] width 9 height 9
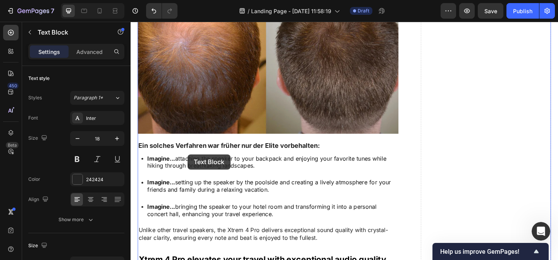
scroll to position [1976, 0]
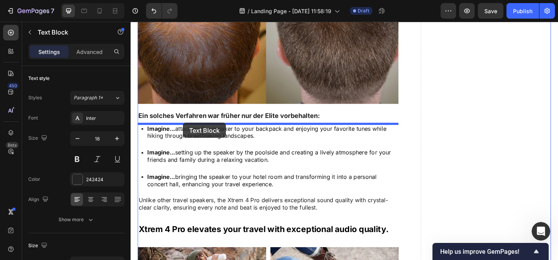
drag, startPoint x: 178, startPoint y: 26, endPoint x: 188, endPoint y: 131, distance: 105.9
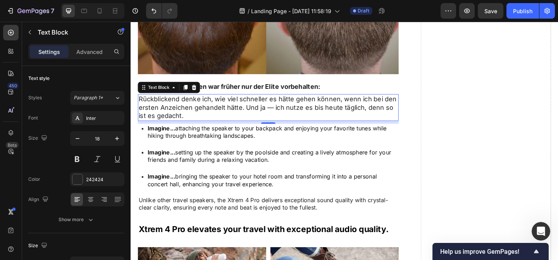
scroll to position [1943, 0]
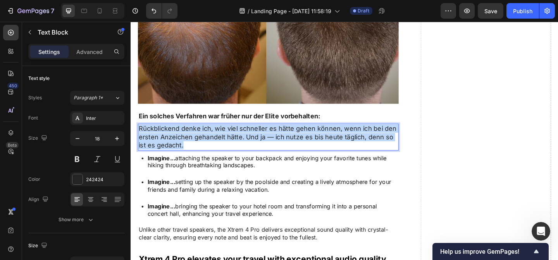
click at [224, 154] on p "Rückblickend denke ich, wie viel schneller es hätte gehen können, wenn ich bei …" at bounding box center [280, 146] width 282 height 27
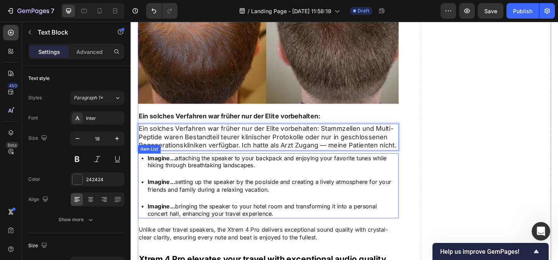
click at [183, 166] on p "Imagine... attaching the speaker to your backpack and enjoying your favorite tu…" at bounding box center [285, 174] width 272 height 16
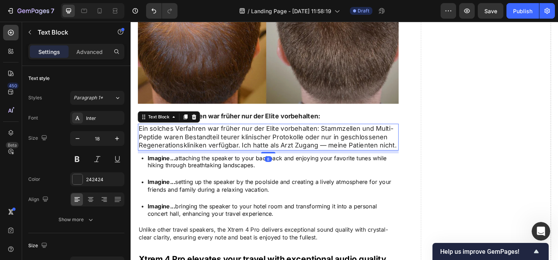
click at [189, 143] on p "Ein solches Verfahren war früher nur der Elite vorbehalten: Stammzellen und Mul…" at bounding box center [280, 146] width 282 height 27
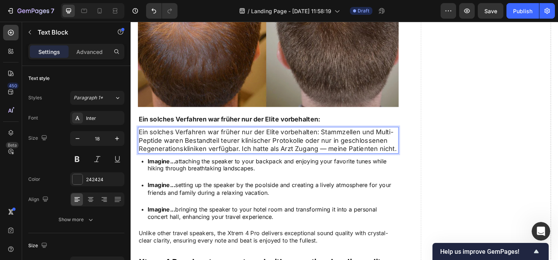
click at [243, 143] on p "Ein solches Verfahren war früher nur der Elite vorbehalten: Stammzellen und Mul…" at bounding box center [280, 150] width 282 height 27
click at [259, 144] on p "Ein solches Verfahren war früher nur der Elite vorbehalten: Stammzellen und Mul…" at bounding box center [280, 150] width 282 height 27
click at [278, 147] on p "Ein solches Verfahren war früher nur der Elite vorbehalten: Stammzellen und Mul…" at bounding box center [280, 150] width 282 height 27
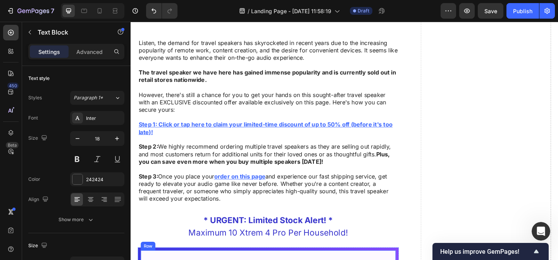
scroll to position [3657, 0]
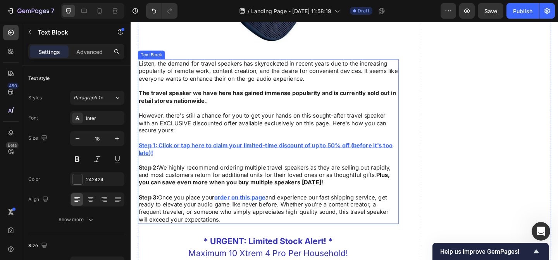
click at [253, 130] on p "However, there's still a chance for you to get your hands on this sought-after …" at bounding box center [280, 132] width 282 height 24
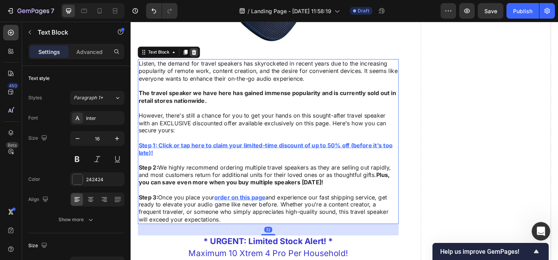
click at [199, 58] on div at bounding box center [199, 54] width 9 height 9
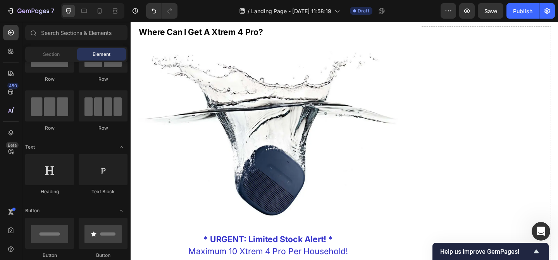
scroll to position [3441, 0]
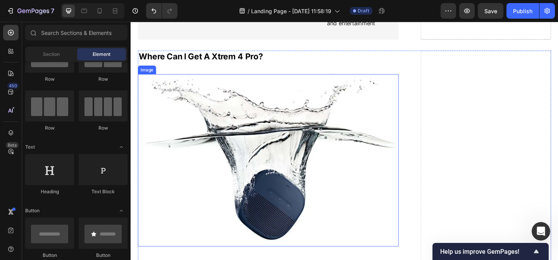
click at [157, 117] on img at bounding box center [280, 172] width 284 height 187
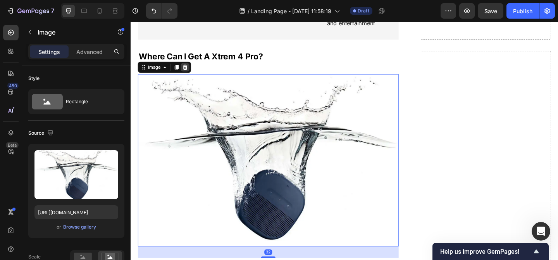
click at [189, 71] on icon at bounding box center [190, 71] width 6 height 6
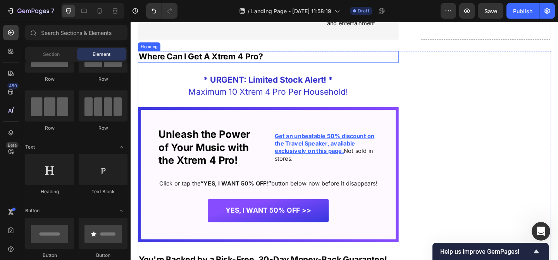
click at [288, 59] on h2 "Where Can I Get A Xtrem 4 Pro?" at bounding box center [280, 60] width 284 height 13
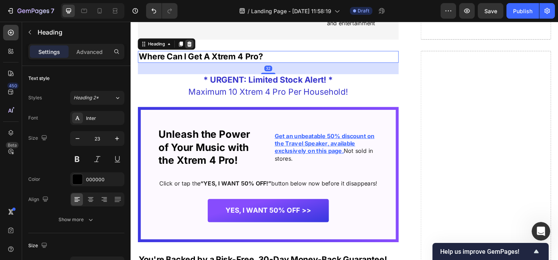
click at [197, 43] on icon at bounding box center [195, 46] width 6 height 6
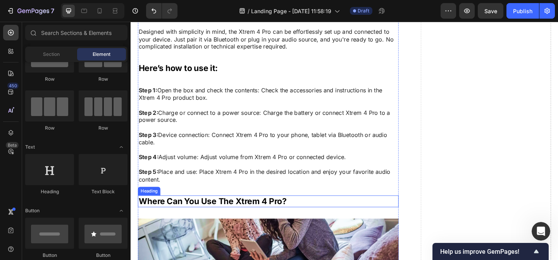
scroll to position [2952, 0]
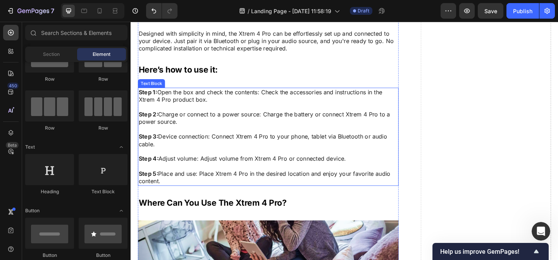
click at [271, 192] on p "Step 5: Place and use: Place Xtrem 4 Pro in the desired location and enjoy your…" at bounding box center [280, 191] width 283 height 16
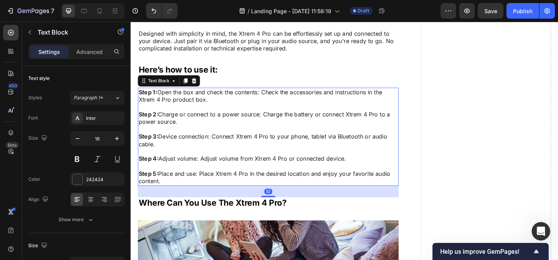
click at [202, 83] on icon at bounding box center [200, 86] width 6 height 6
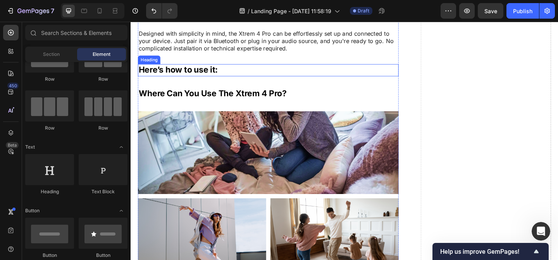
click at [235, 74] on h2 "Here’s how to use it:" at bounding box center [280, 74] width 284 height 13
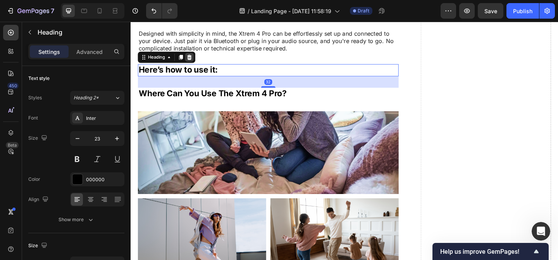
click at [195, 59] on icon at bounding box center [194, 60] width 5 height 5
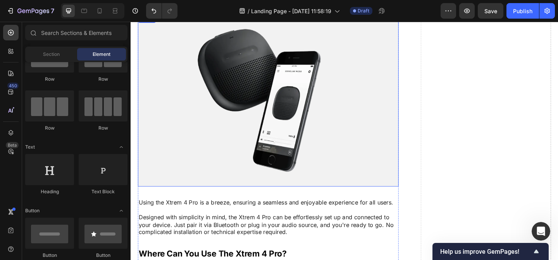
scroll to position [2750, 0]
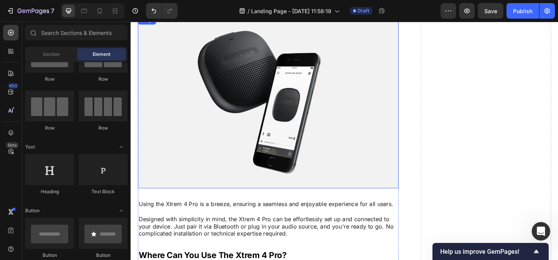
click at [209, 133] on img at bounding box center [280, 109] width 284 height 187
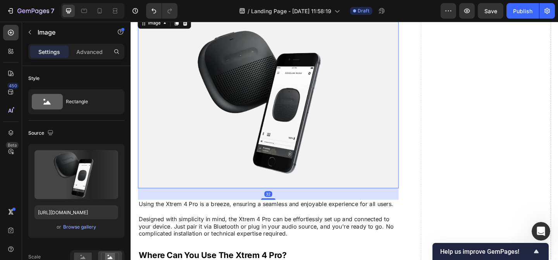
scroll to position [2673, 0]
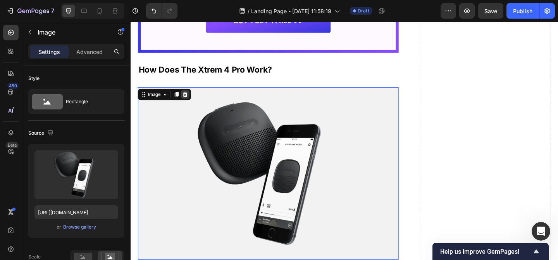
click at [189, 97] on div at bounding box center [189, 100] width 9 height 9
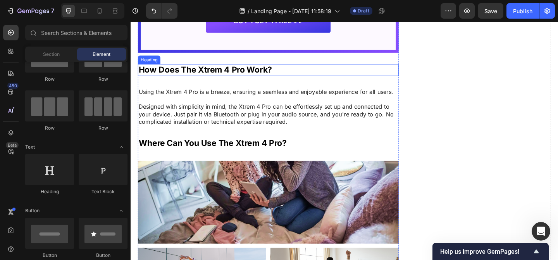
click at [193, 72] on h2 "How Does The Xtrem 4 Pro Work?" at bounding box center [280, 74] width 284 height 13
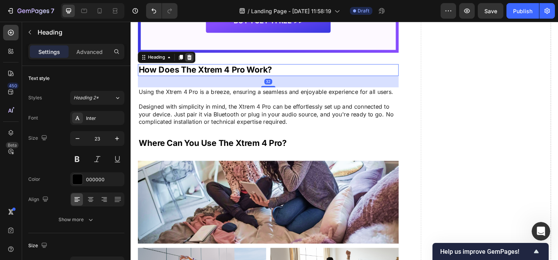
click at [193, 60] on icon at bounding box center [194, 59] width 5 height 5
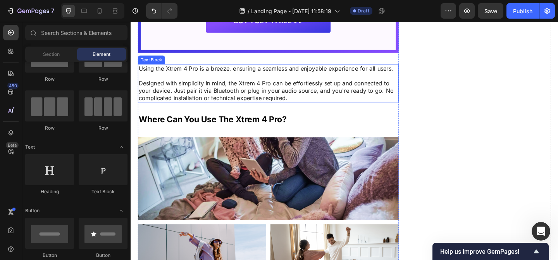
click at [232, 85] on p "Designed with simplicity in mind, the Xtrem 4 Pro can be effortlessly set up an…" at bounding box center [280, 97] width 282 height 24
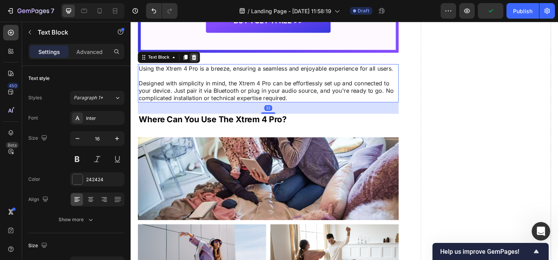
click at [202, 60] on icon at bounding box center [200, 60] width 6 height 6
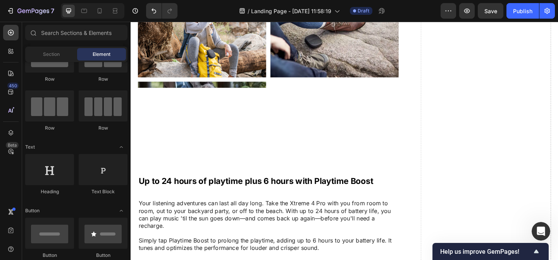
scroll to position [2306, 0]
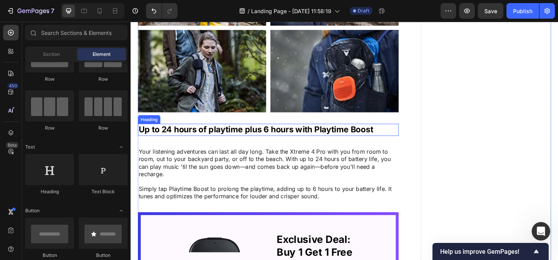
click at [234, 138] on h2 "Up to 24 hours of playtime plus 6 hours with Playtime Boost" at bounding box center [280, 139] width 284 height 13
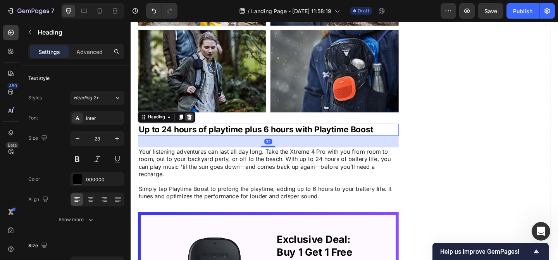
click at [196, 124] on icon at bounding box center [194, 125] width 5 height 5
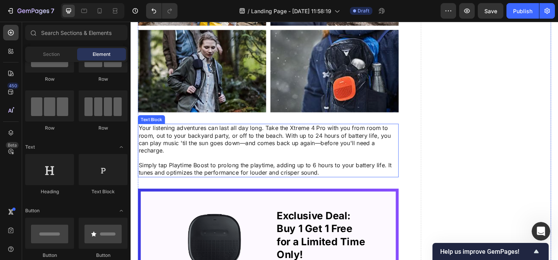
click at [197, 159] on p "Your listening adventures can last all day long. Take the Xtreme 4 Pro with you…" at bounding box center [280, 149] width 282 height 32
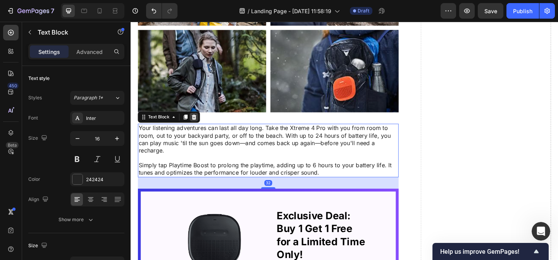
click at [200, 127] on icon at bounding box center [199, 125] width 5 height 5
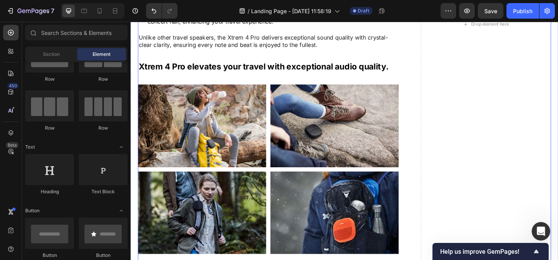
scroll to position [2148, 0]
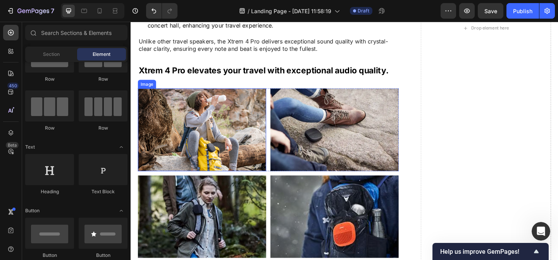
click at [200, 77] on h2 "Xtrem 4 Pro elevates your travel with exceptional audio quality." at bounding box center [280, 75] width 284 height 13
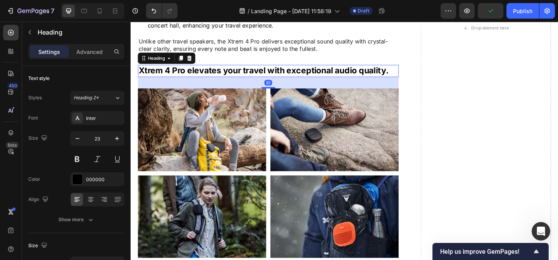
click at [197, 62] on icon at bounding box center [195, 61] width 6 height 6
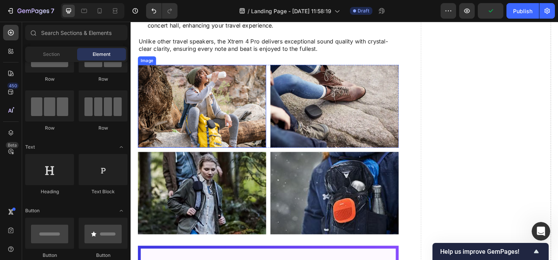
click at [219, 127] on img at bounding box center [208, 114] width 140 height 90
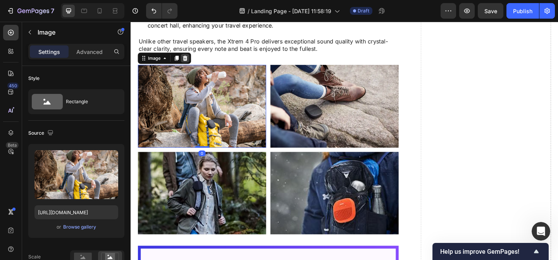
click at [193, 60] on div at bounding box center [189, 61] width 9 height 9
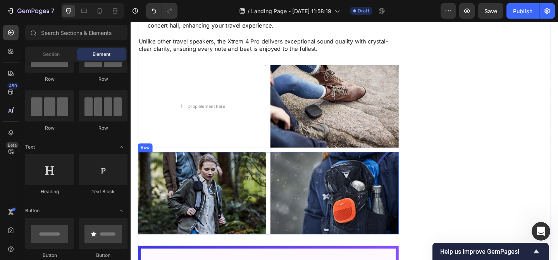
click at [281, 176] on div "Image Image Row" at bounding box center [280, 208] width 284 height 90
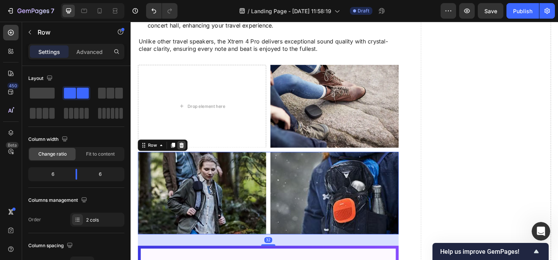
click at [190, 157] on div at bounding box center [185, 155] width 9 height 9
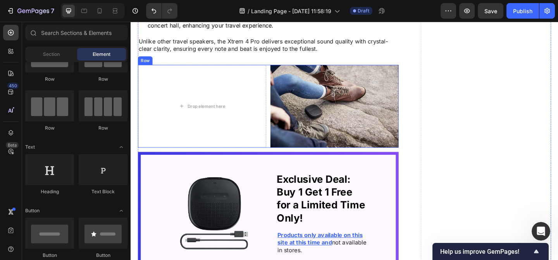
click at [281, 123] on div "Drop element here Image Row" at bounding box center [280, 114] width 284 height 90
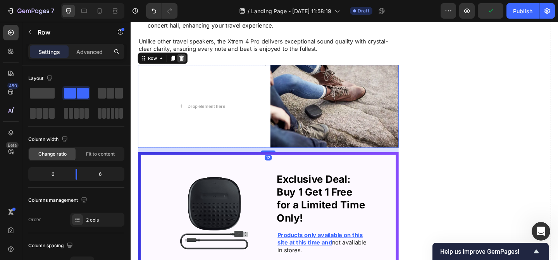
click at [187, 62] on icon at bounding box center [186, 61] width 6 height 6
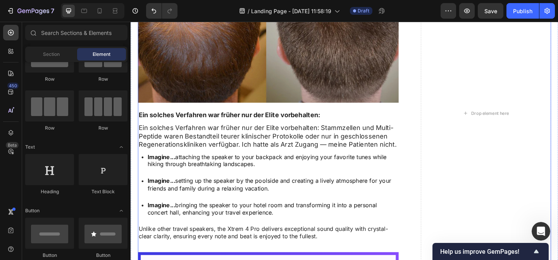
scroll to position [1945, 0]
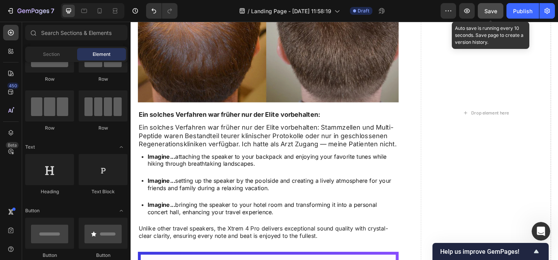
click at [482, 11] on button "Save" at bounding box center [491, 11] width 26 height 16
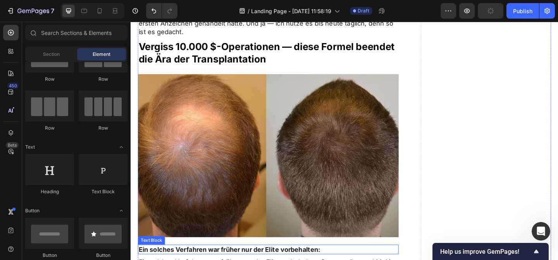
scroll to position [1761, 0]
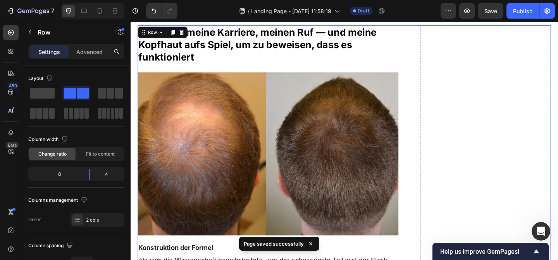
scroll to position [1346, 0]
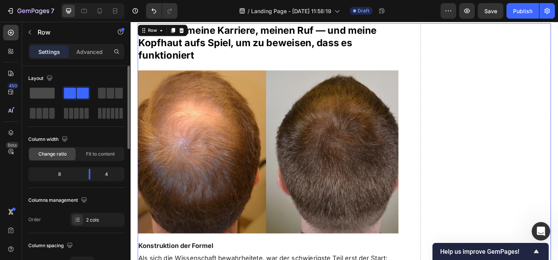
click at [43, 93] on span at bounding box center [42, 93] width 25 height 11
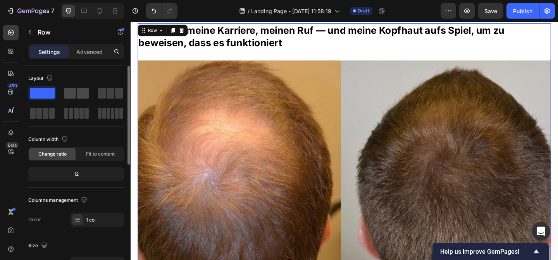
click at [82, 94] on span at bounding box center [83, 93] width 12 height 11
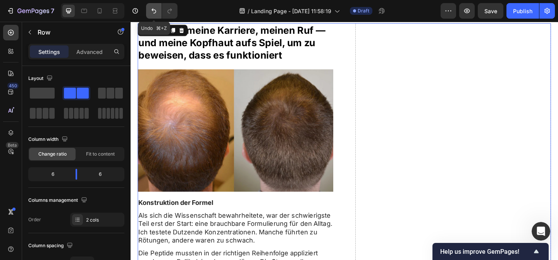
click at [150, 14] on button "Undo/Redo" at bounding box center [154, 11] width 16 height 16
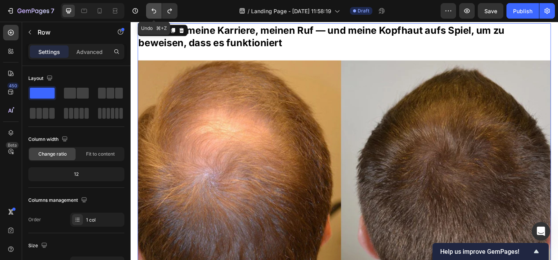
click at [150, 14] on button "Undo/Redo" at bounding box center [154, 11] width 16 height 16
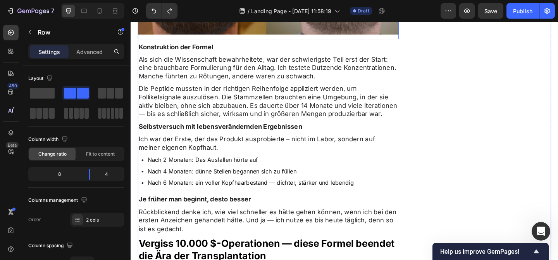
scroll to position [1594, 0]
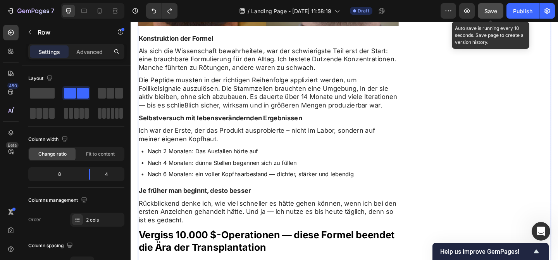
click at [488, 9] on span "Save" at bounding box center [491, 11] width 13 height 7
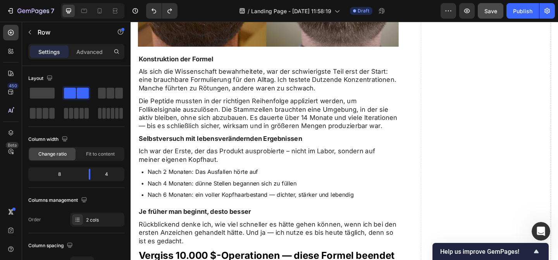
scroll to position [1397, 0]
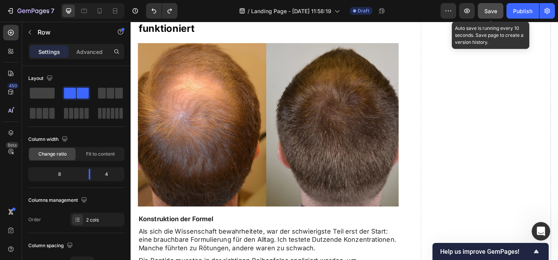
click at [487, 17] on button "Save" at bounding box center [491, 11] width 26 height 16
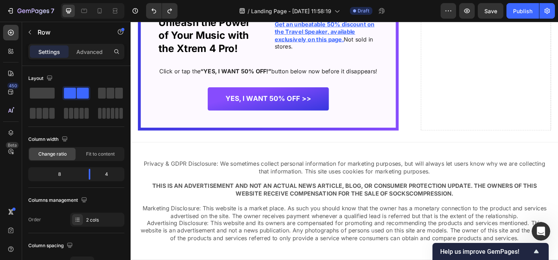
scroll to position [3452, 0]
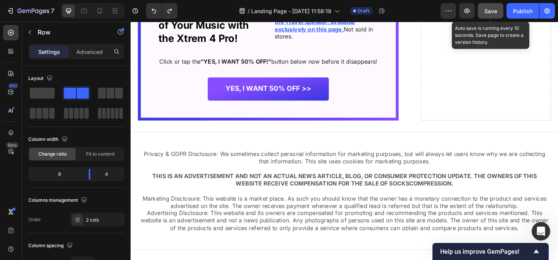
click at [482, 14] on button "Save" at bounding box center [491, 11] width 26 height 16
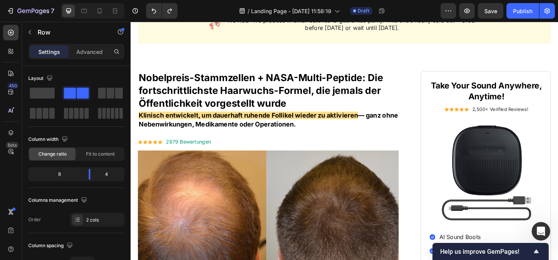
scroll to position [60, 0]
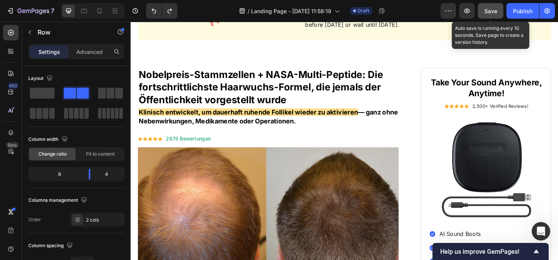
click at [494, 16] on button "Save" at bounding box center [491, 11] width 26 height 16
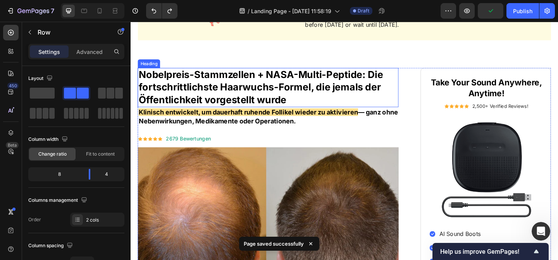
scroll to position [0, 0]
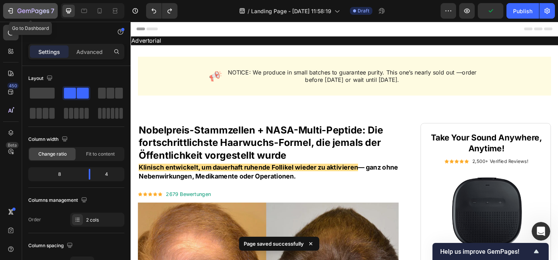
click at [32, 13] on icon "button" at bounding box center [33, 11] width 32 height 7
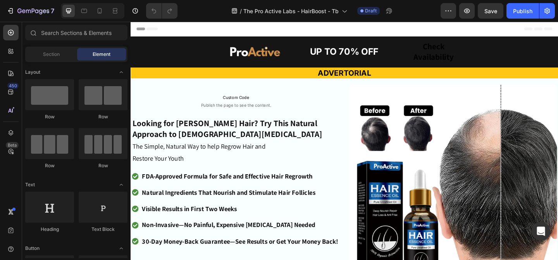
click at [269, 103] on span "Custom Code" at bounding box center [245, 104] width 227 height 7
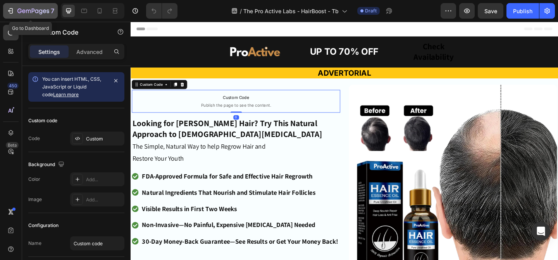
click at [38, 5] on button "7" at bounding box center [30, 11] width 55 height 16
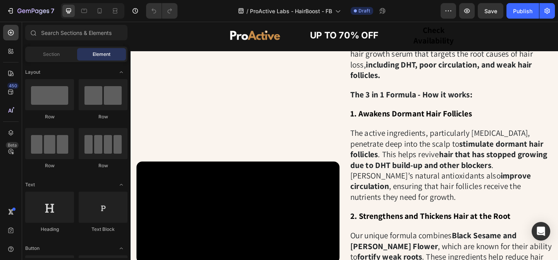
scroll to position [724, 0]
